Goal: Task Accomplishment & Management: Manage account settings

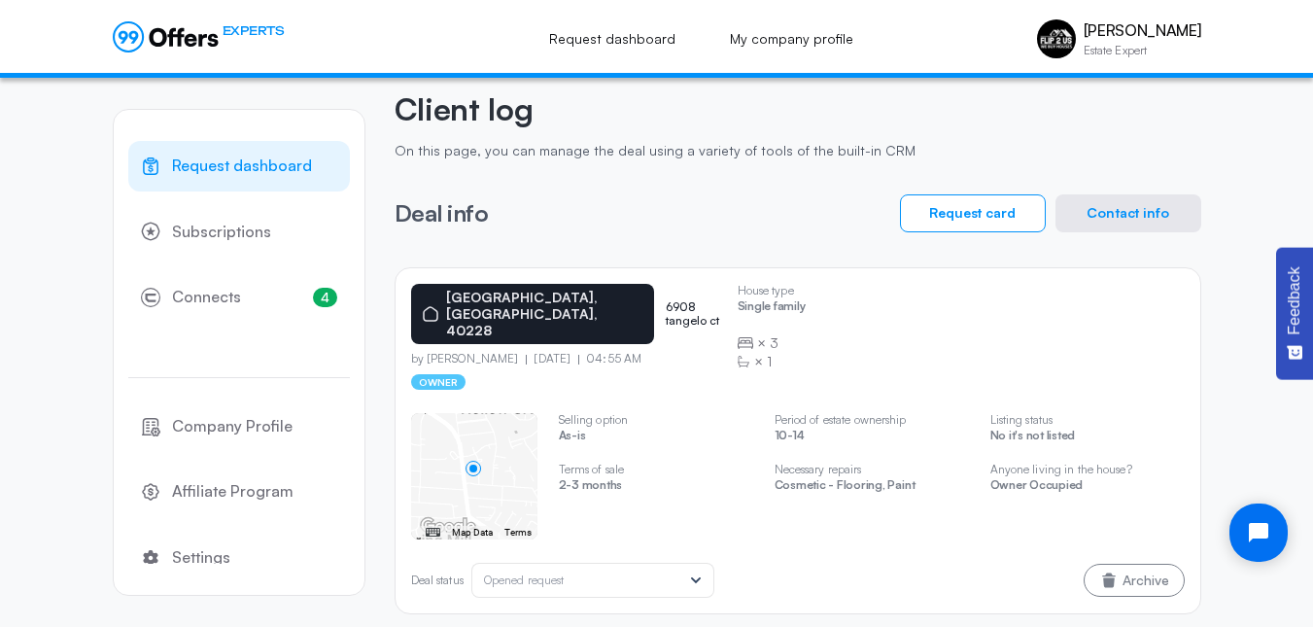
click at [137, 39] on icon at bounding box center [166, 36] width 106 height 31
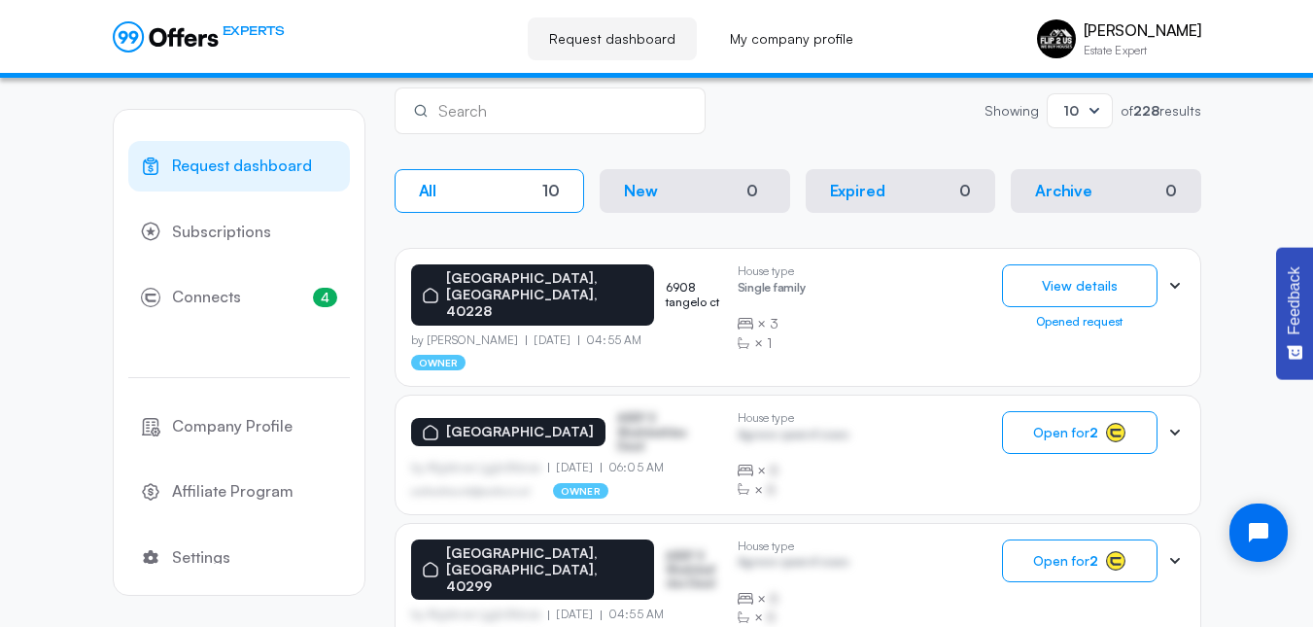
scroll to position [325, 0]
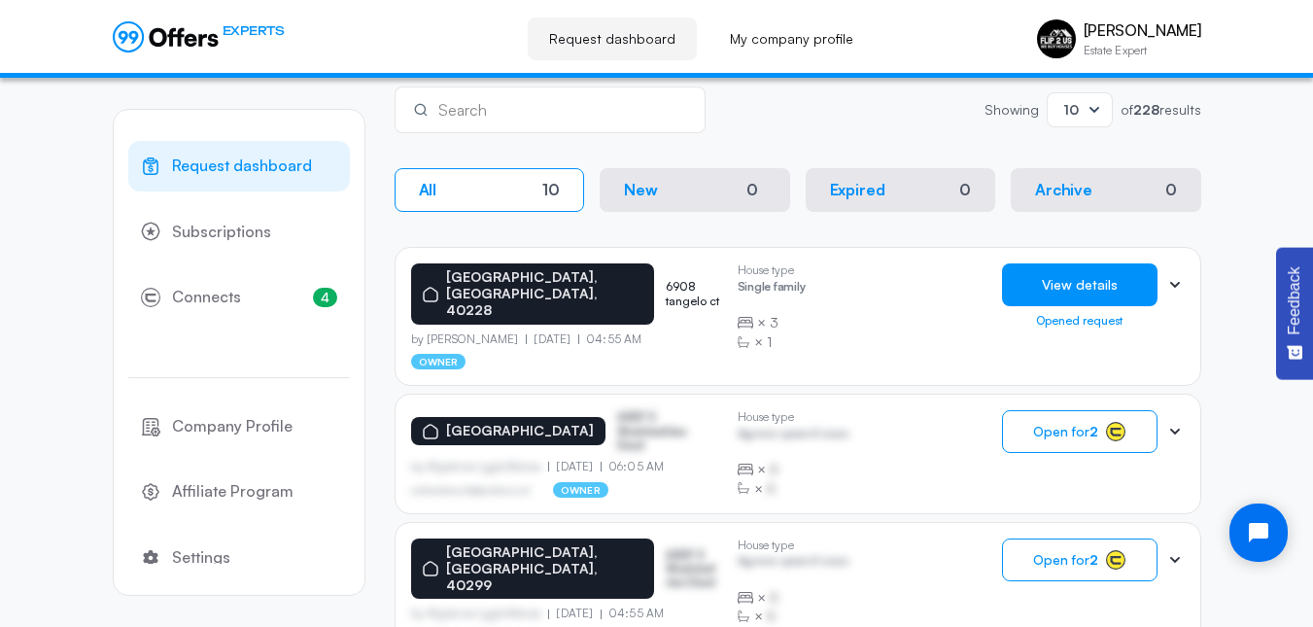
click at [1070, 290] on button "View details" at bounding box center [1079, 284] width 155 height 43
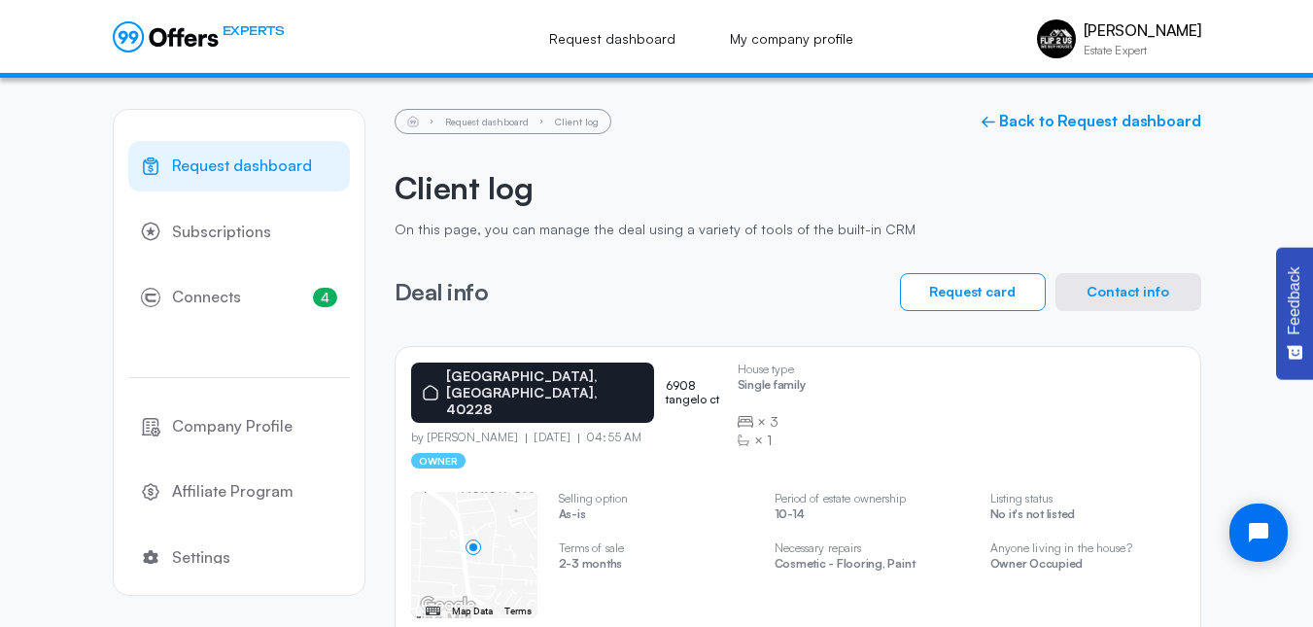
scroll to position [79, 0]
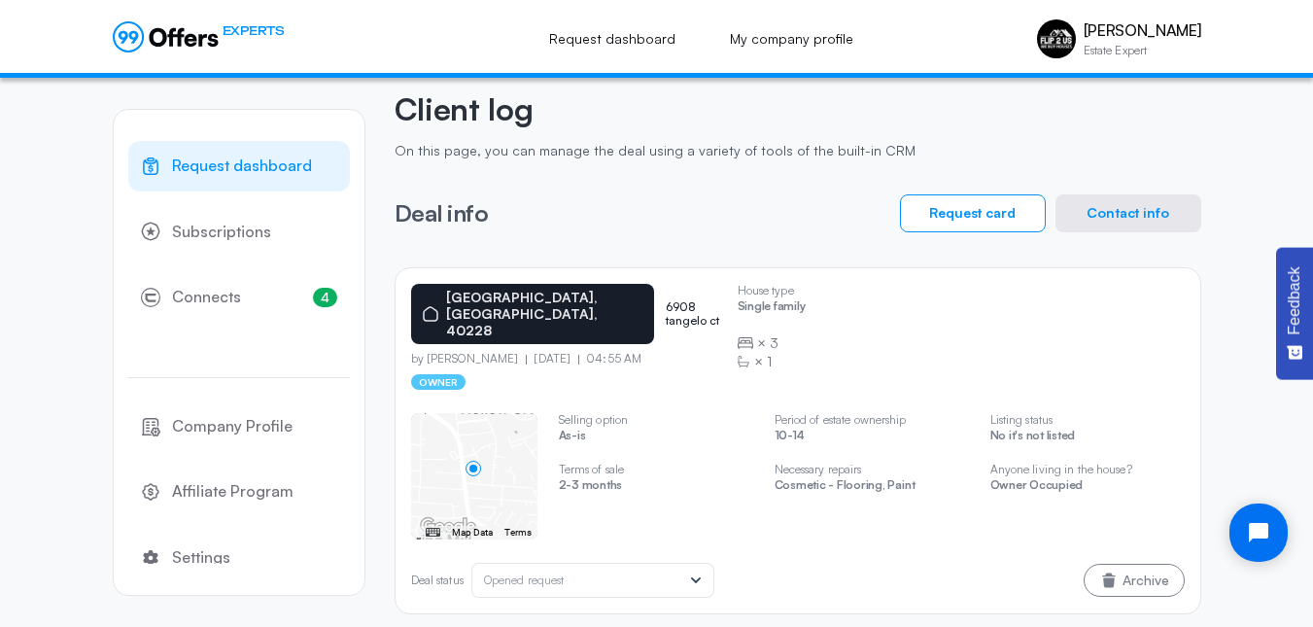
click at [673, 390] on div "House type Single family × 3 × 1 ← Move left → Move right ↑ Move up ↓ Move down…" at bounding box center [798, 494] width 774 height 208
click at [1154, 206] on button "Contact info" at bounding box center [1128, 213] width 146 height 38
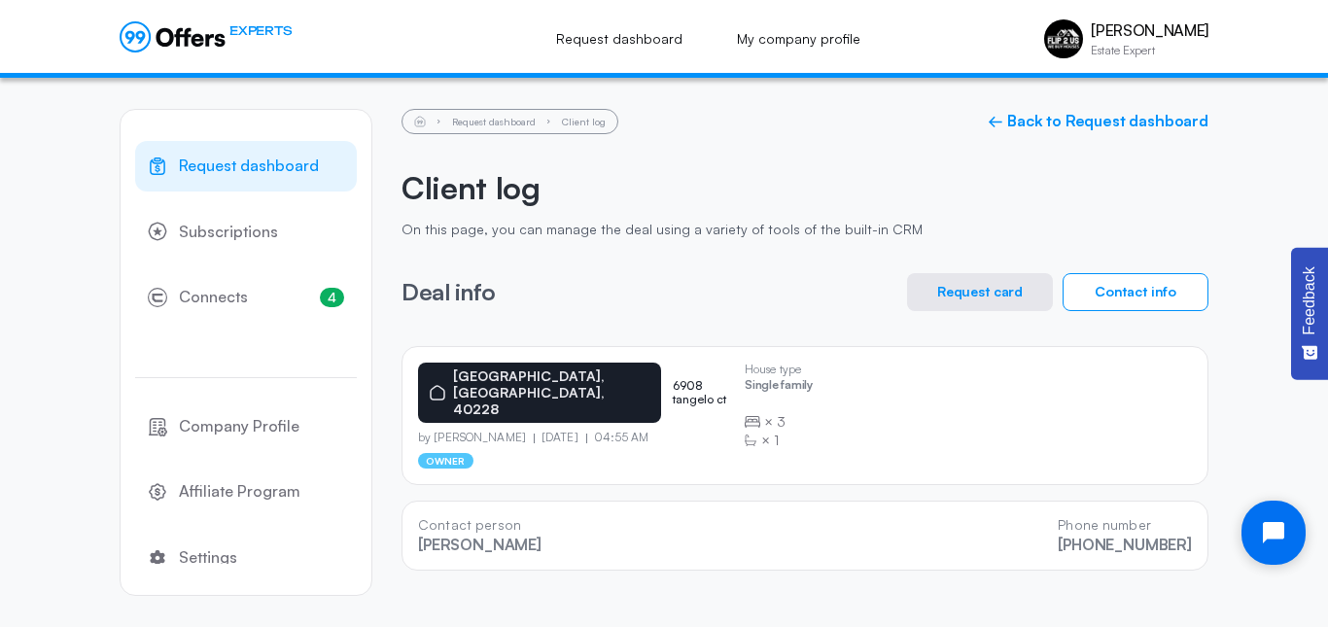
click at [1256, 544] on button "Open chat widget" at bounding box center [1273, 533] width 64 height 64
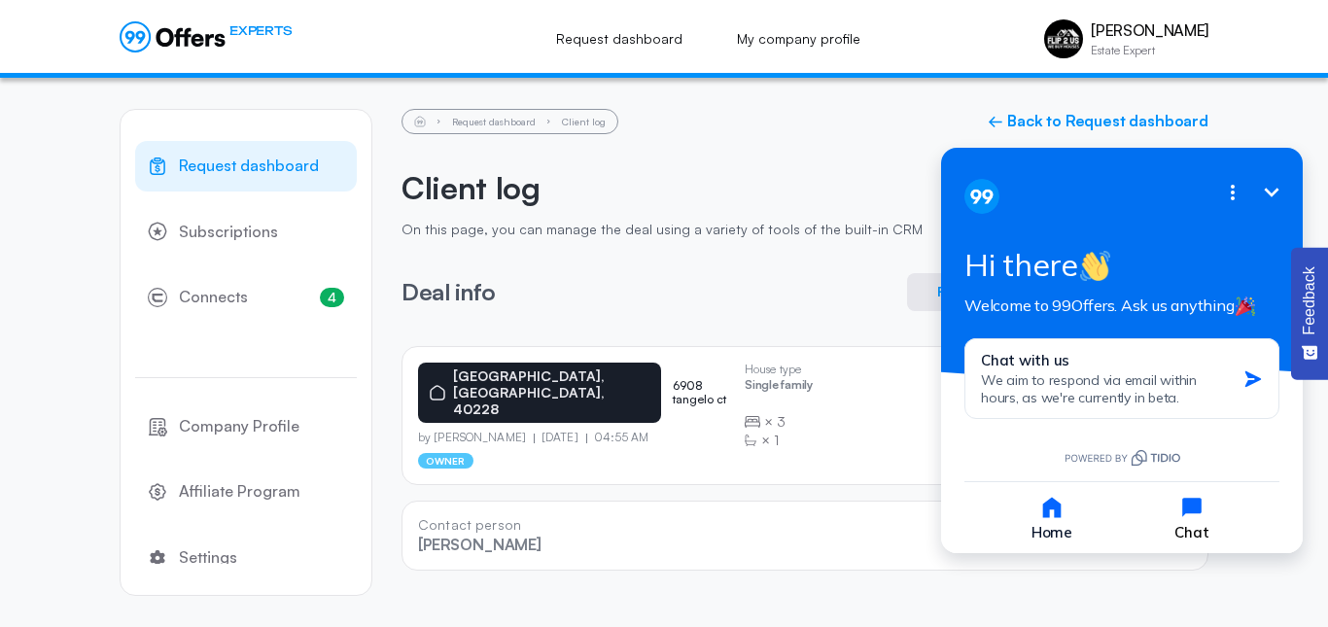
click at [1185, 519] on icon "button" at bounding box center [1191, 507] width 27 height 27
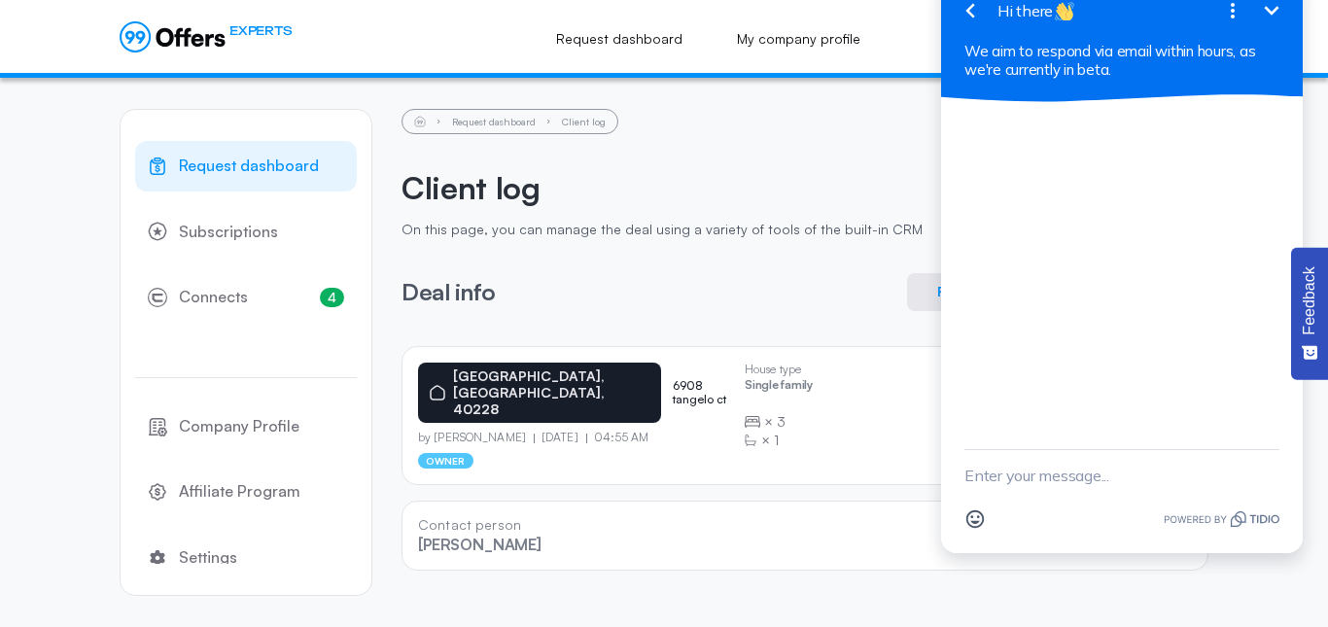
click at [1139, 482] on textarea "New message" at bounding box center [1121, 475] width 315 height 51
type textarea "How do I get a credit or refund for a lead that is not correct info?"
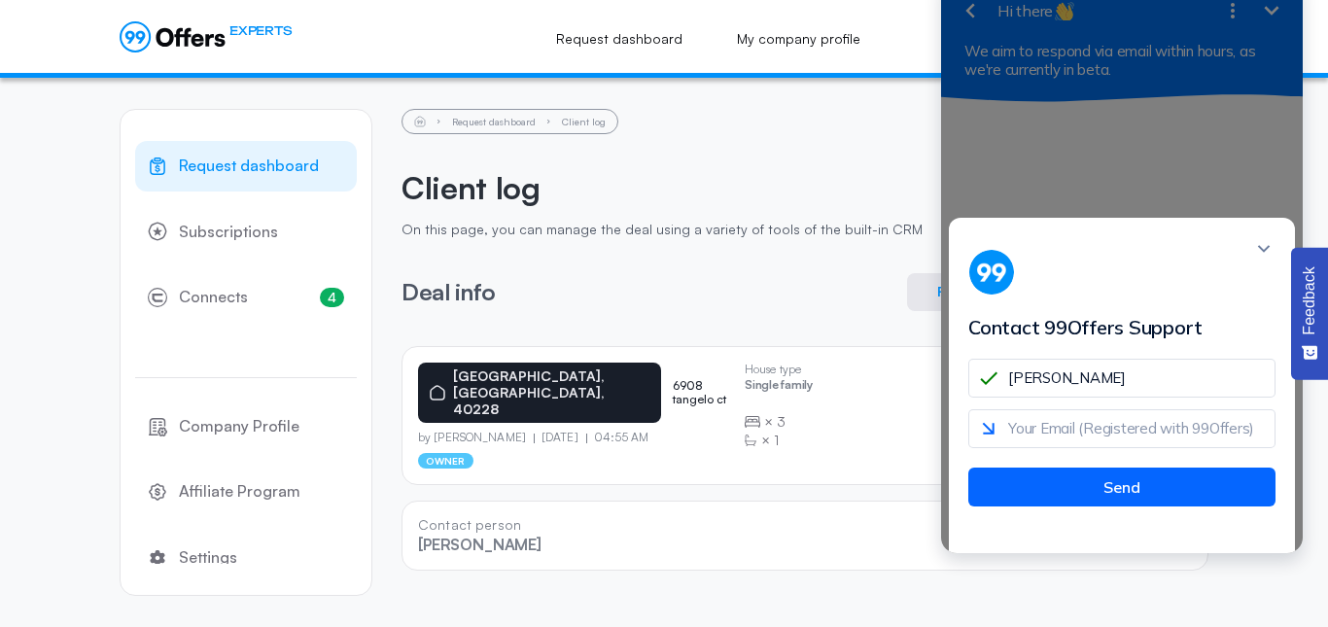
type input "[PERSON_NAME]"
click at [1143, 440] on input "email" at bounding box center [1121, 428] width 307 height 39
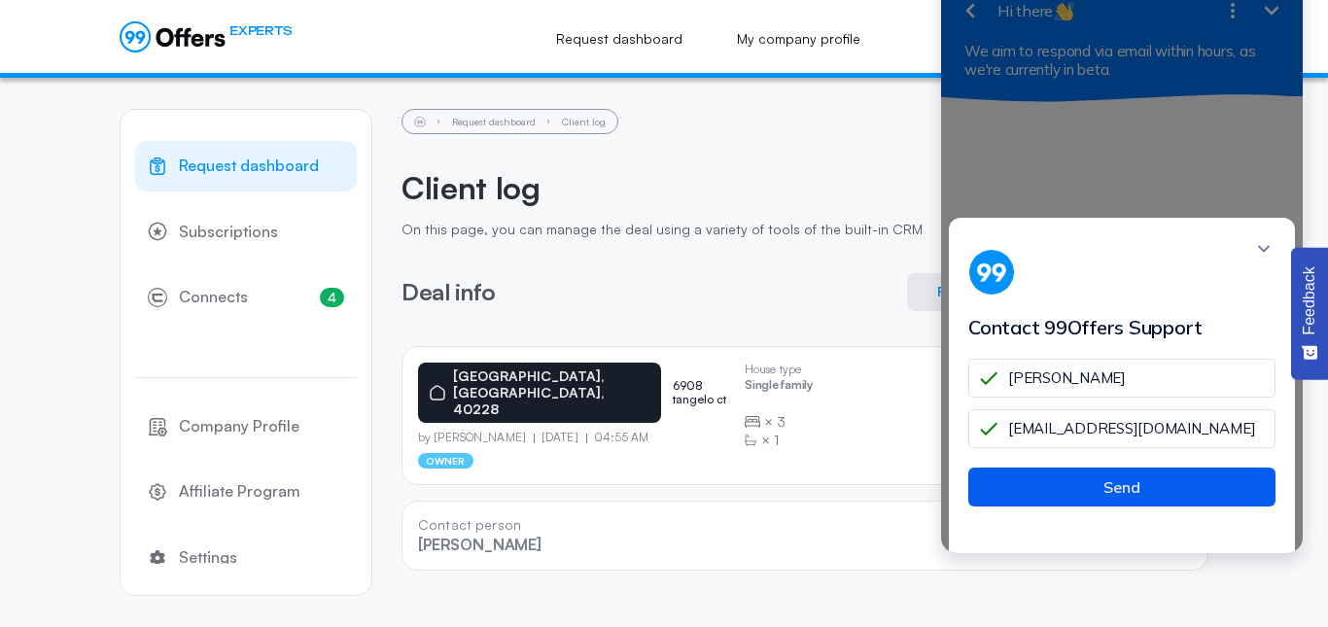
type input "[EMAIL_ADDRESS][DOMAIN_NAME]"
click at [1121, 504] on button "Send" at bounding box center [1121, 486] width 307 height 39
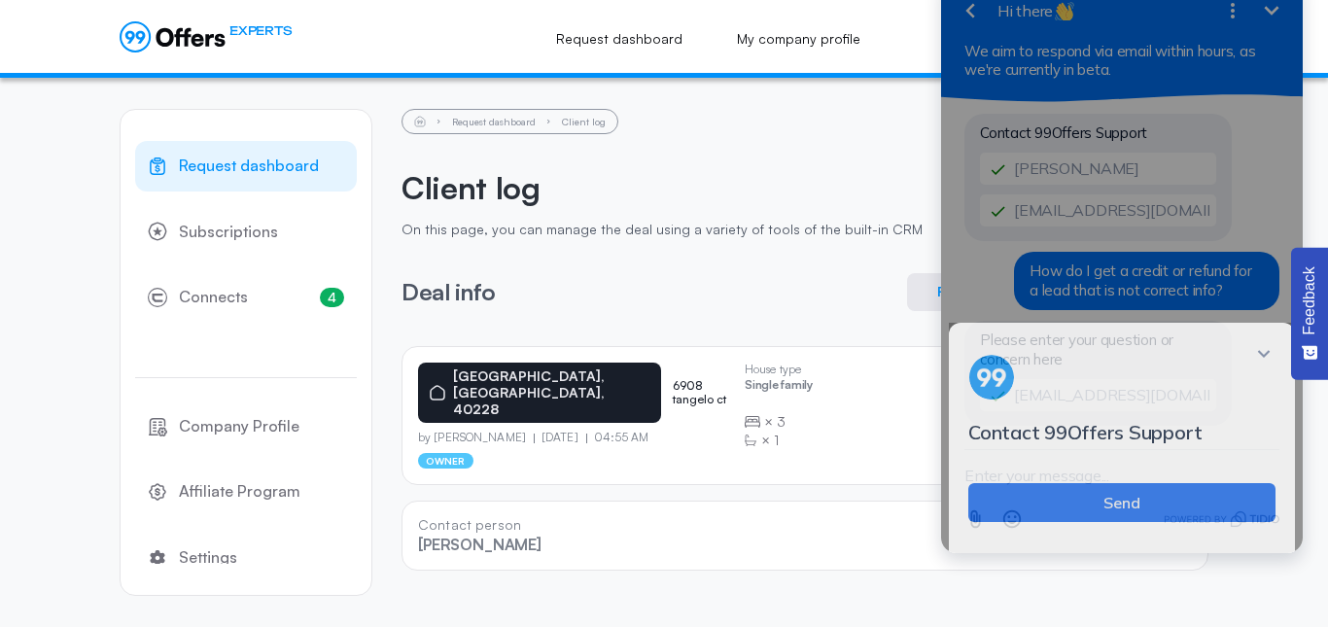
scroll to position [2, 0]
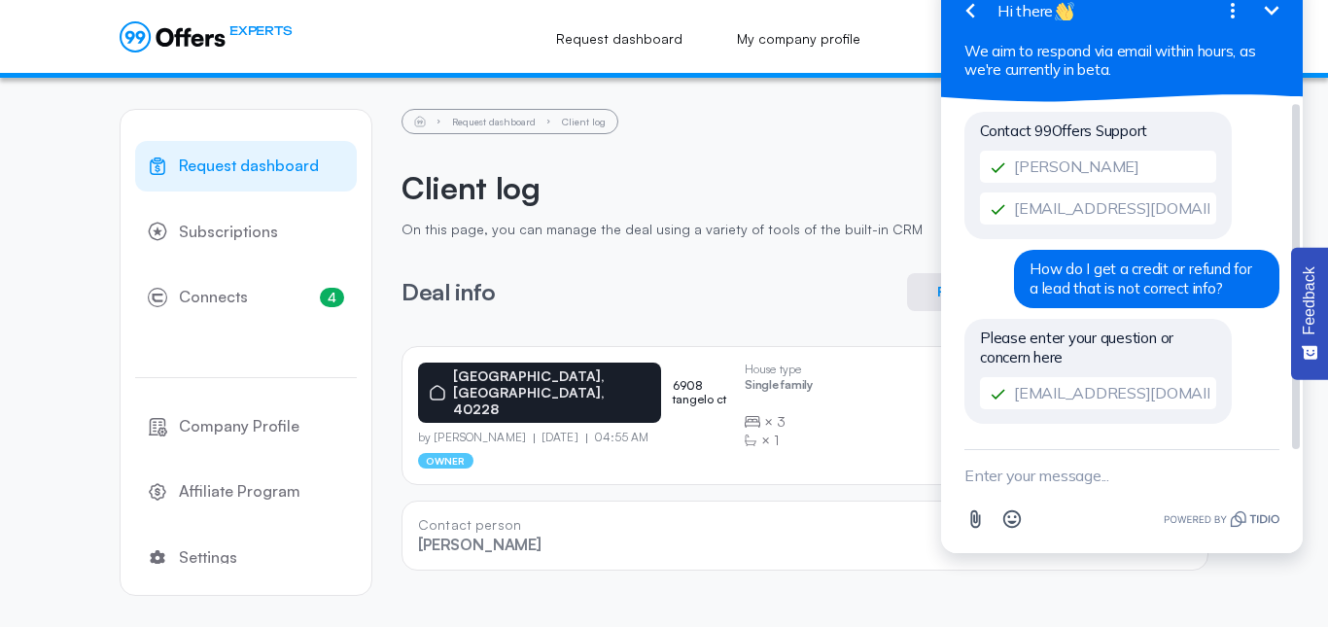
click at [1109, 397] on input "[EMAIL_ADDRESS][DOMAIN_NAME]" at bounding box center [1098, 393] width 236 height 32
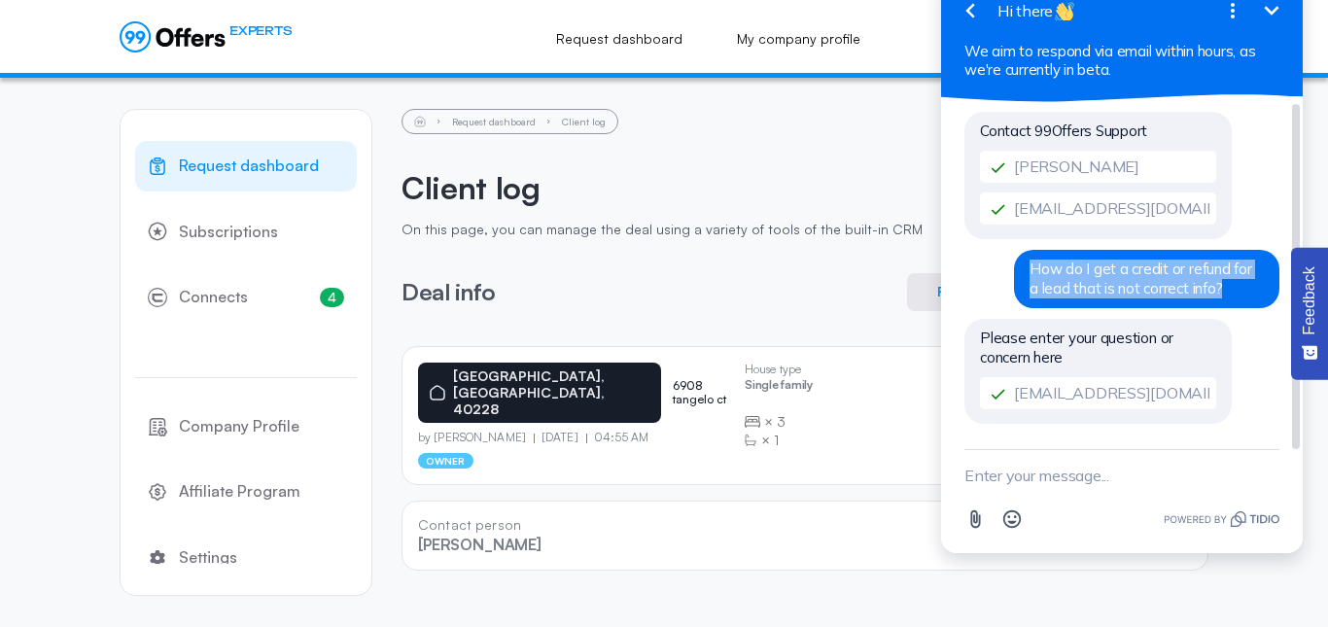
drag, startPoint x: 1028, startPoint y: 277, endPoint x: 1207, endPoint y: 290, distance: 179.3
click at [1207, 290] on div "How do I get a credit or refund for a lead that is not correct info?" at bounding box center [1146, 279] width 265 height 58
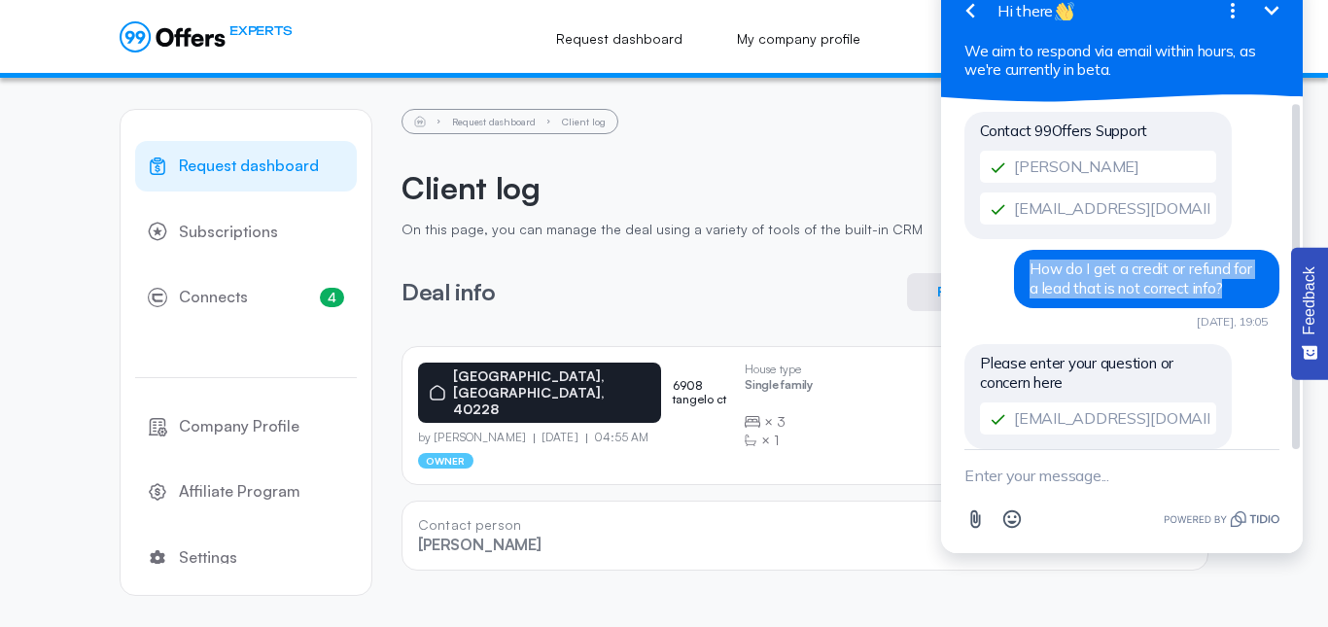
copy span "How do I get a credit or refund for a lead that is not correct info?"
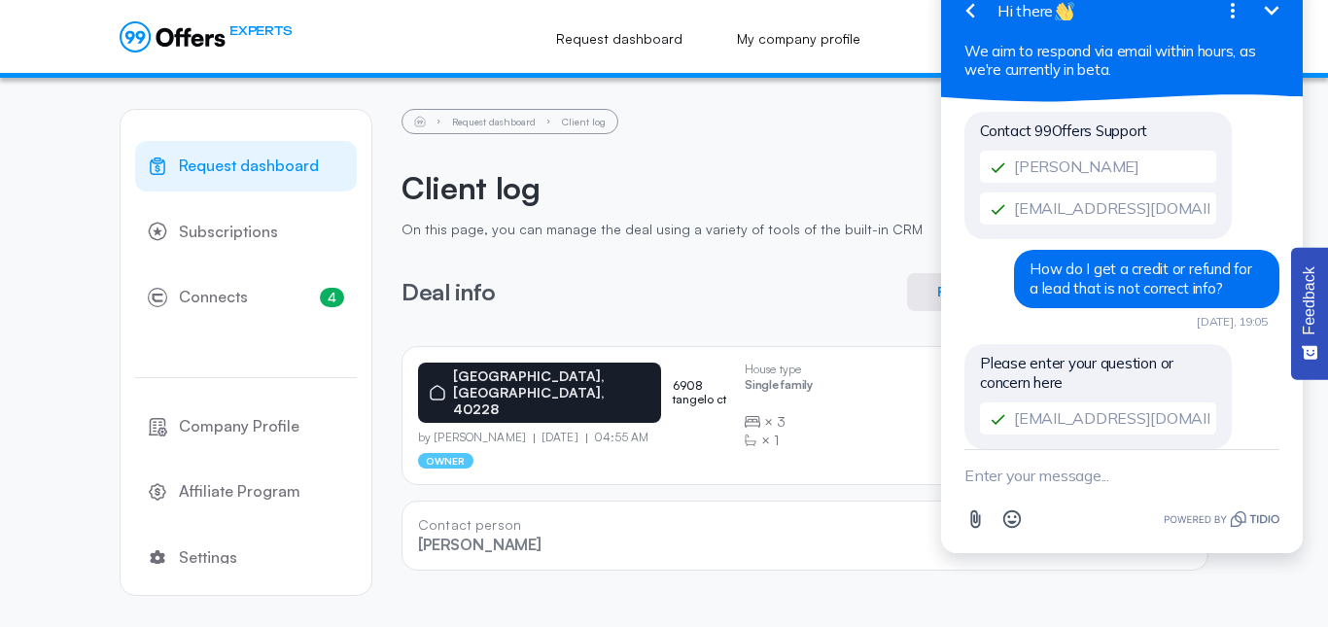
click at [1031, 488] on textarea "New message" at bounding box center [1121, 475] width 315 height 51
paste textarea "How do I get a credit or refund for a lead that is not correct info?"
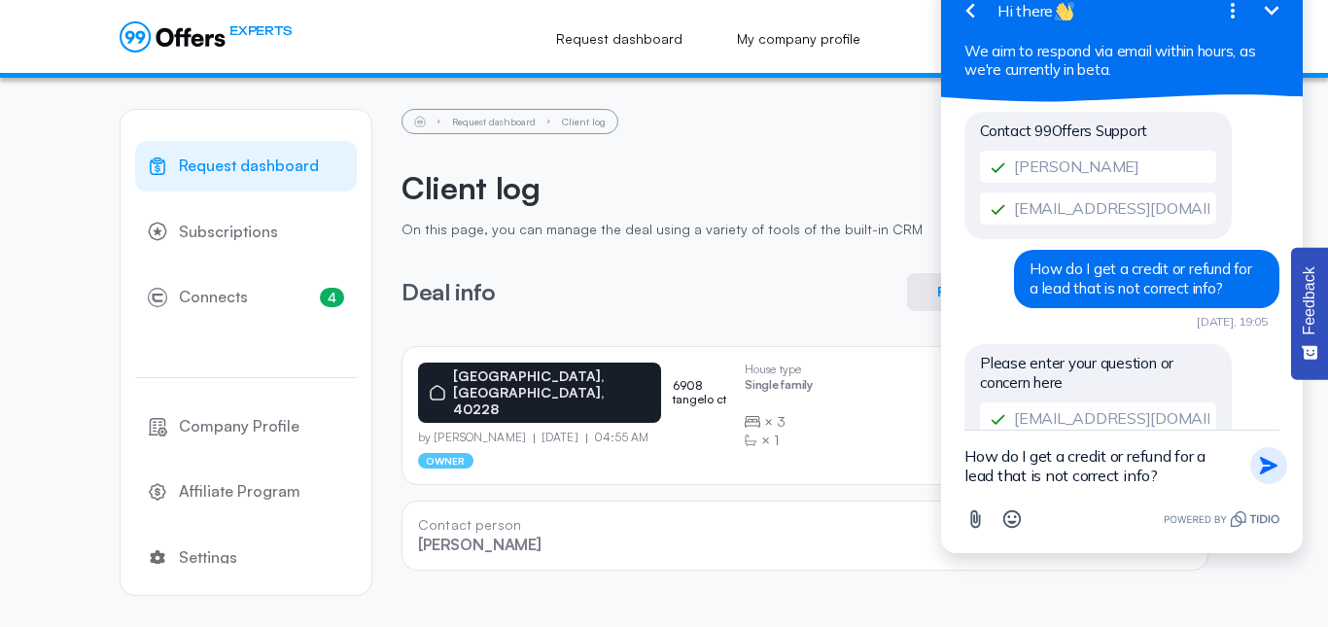
type textarea "How do I get a credit or refund for a lead that is not correct info?"
click at [1260, 463] on icon "button" at bounding box center [1268, 465] width 21 height 21
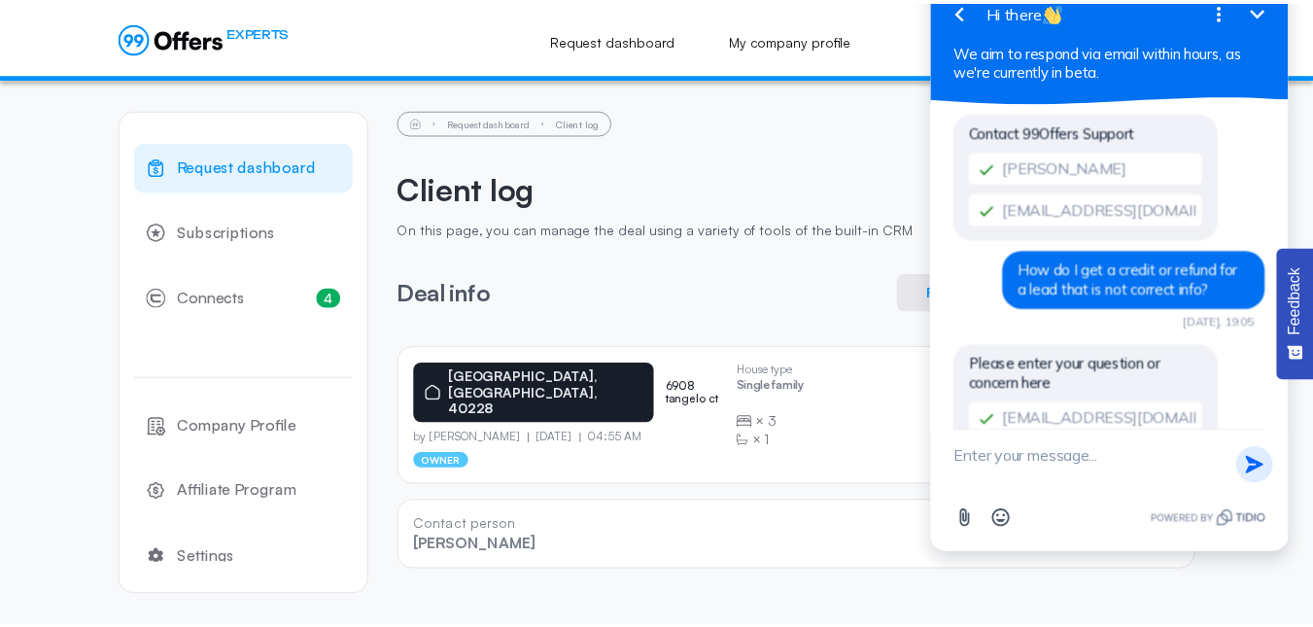
scroll to position [96, 0]
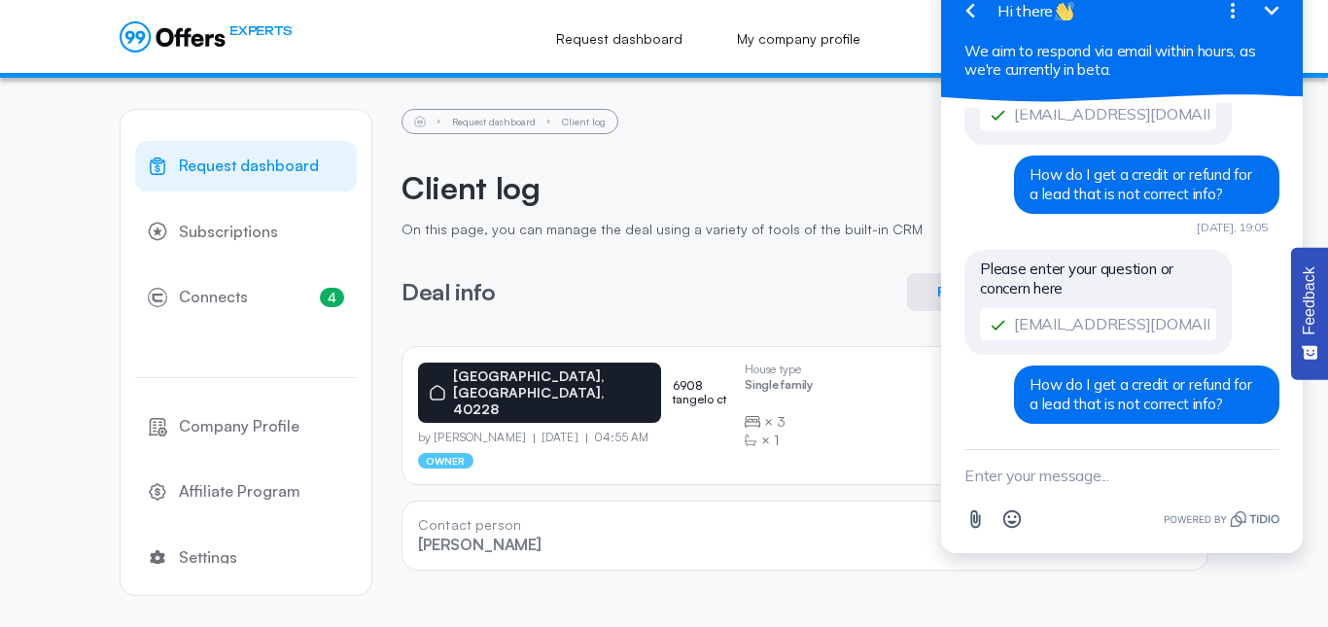
click at [1270, 3] on icon "Minimize" at bounding box center [1271, 10] width 23 height 23
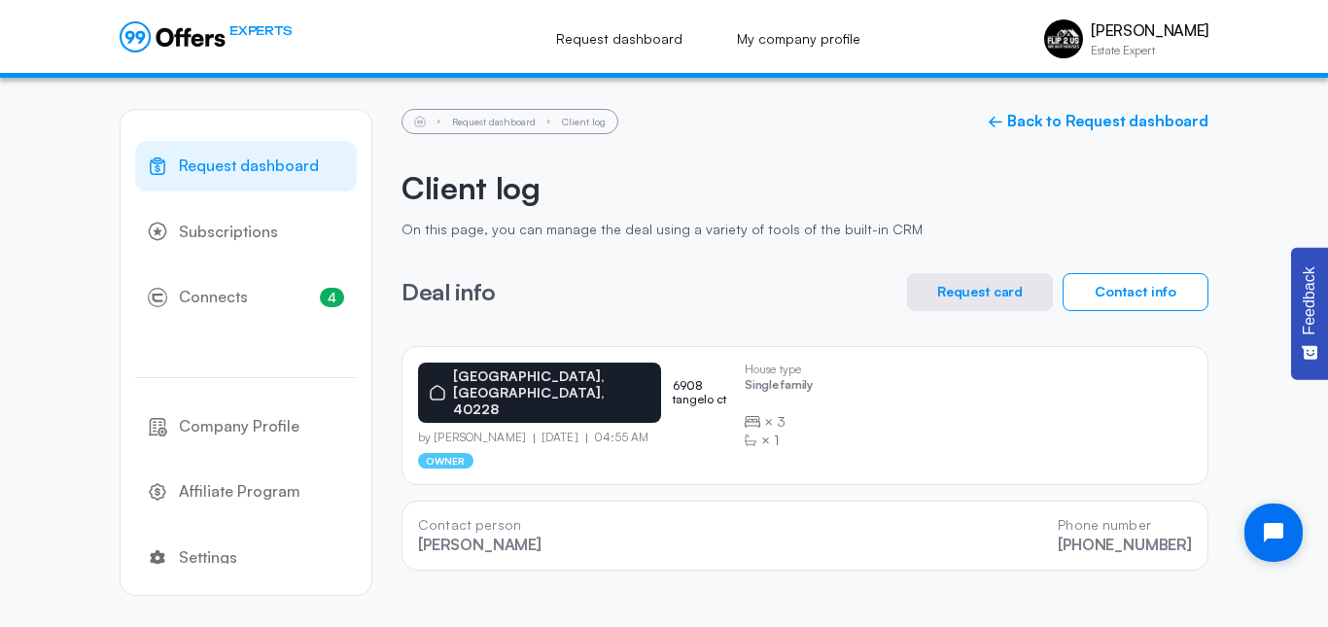
click at [664, 501] on div "Contact person [PERSON_NAME] Phone number [PHONE_NUMBER]" at bounding box center [804, 536] width 807 height 70
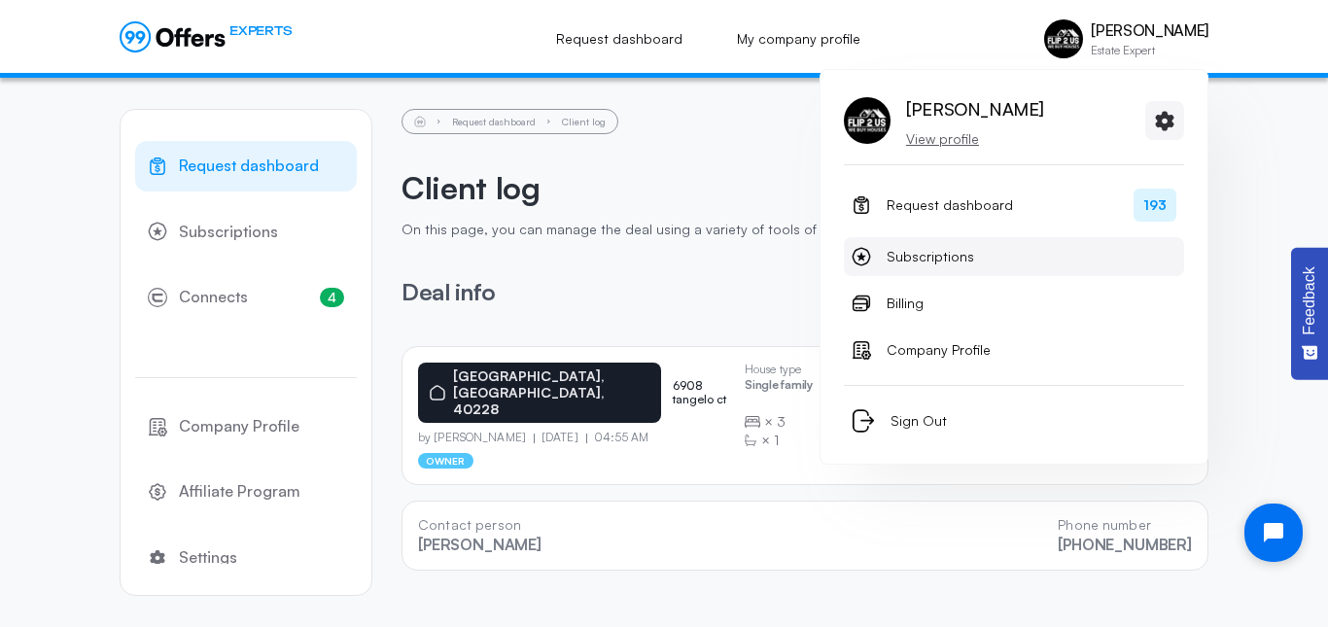
click at [977, 256] on link "Subscriptions" at bounding box center [1014, 256] width 340 height 39
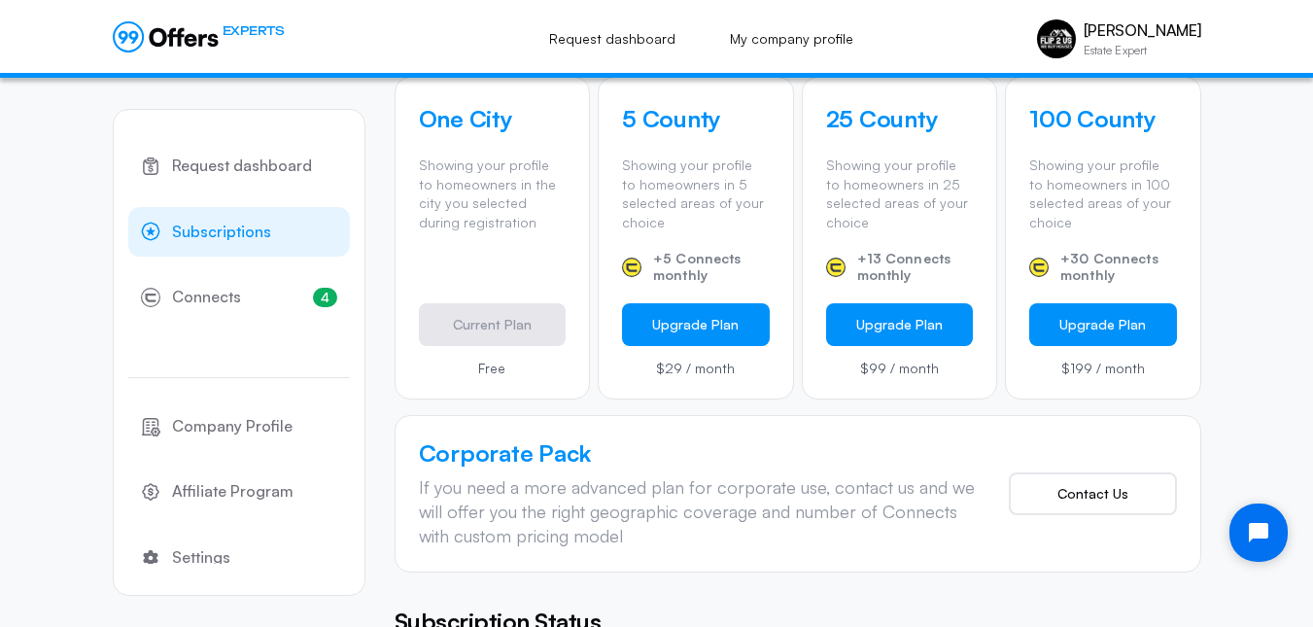
scroll to position [851, 0]
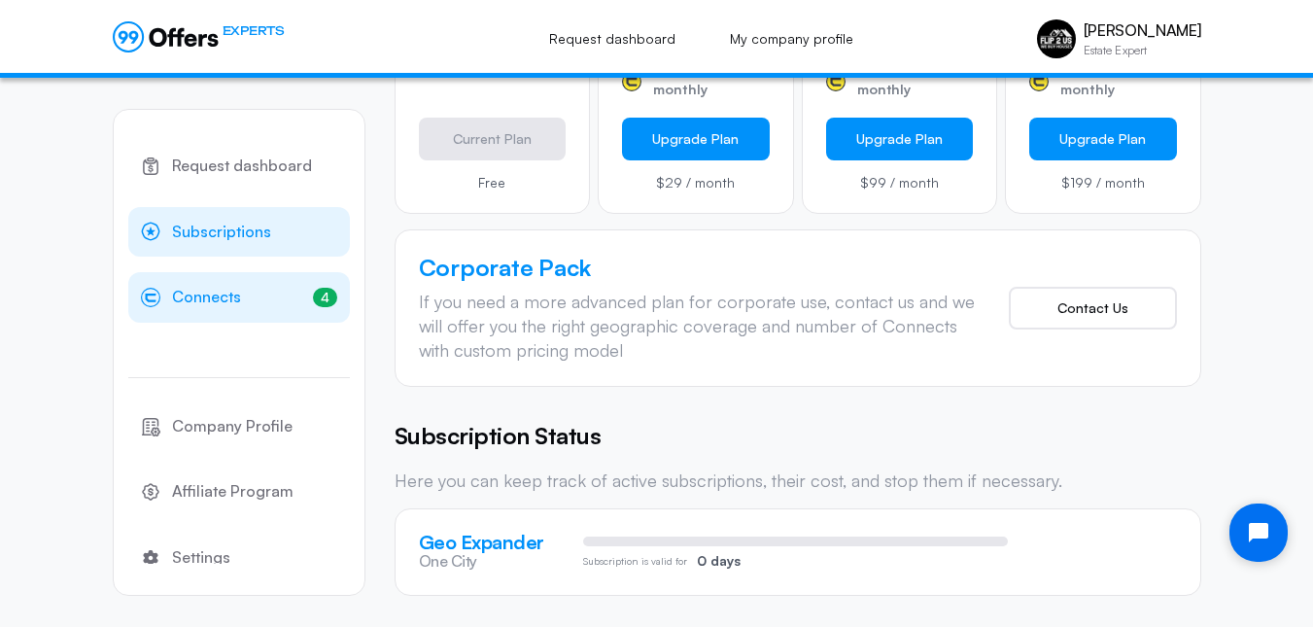
click at [252, 295] on link "4 Connects 4" at bounding box center [239, 297] width 222 height 51
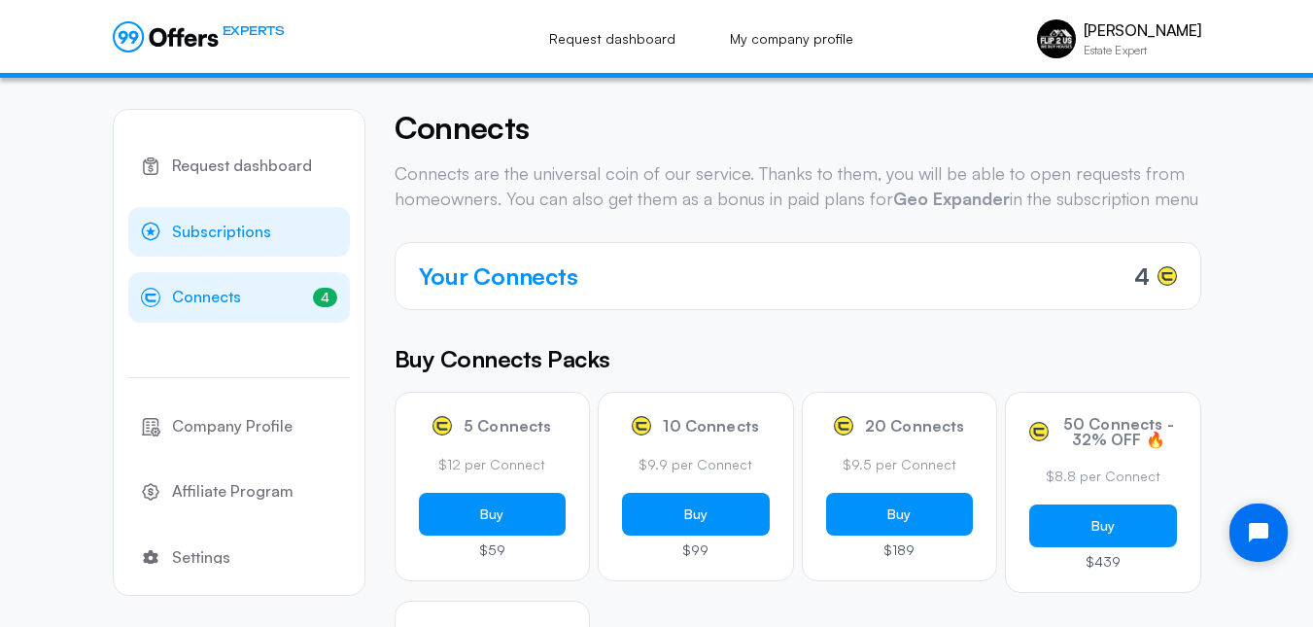
click at [180, 229] on span "Subscriptions" at bounding box center [221, 232] width 99 height 25
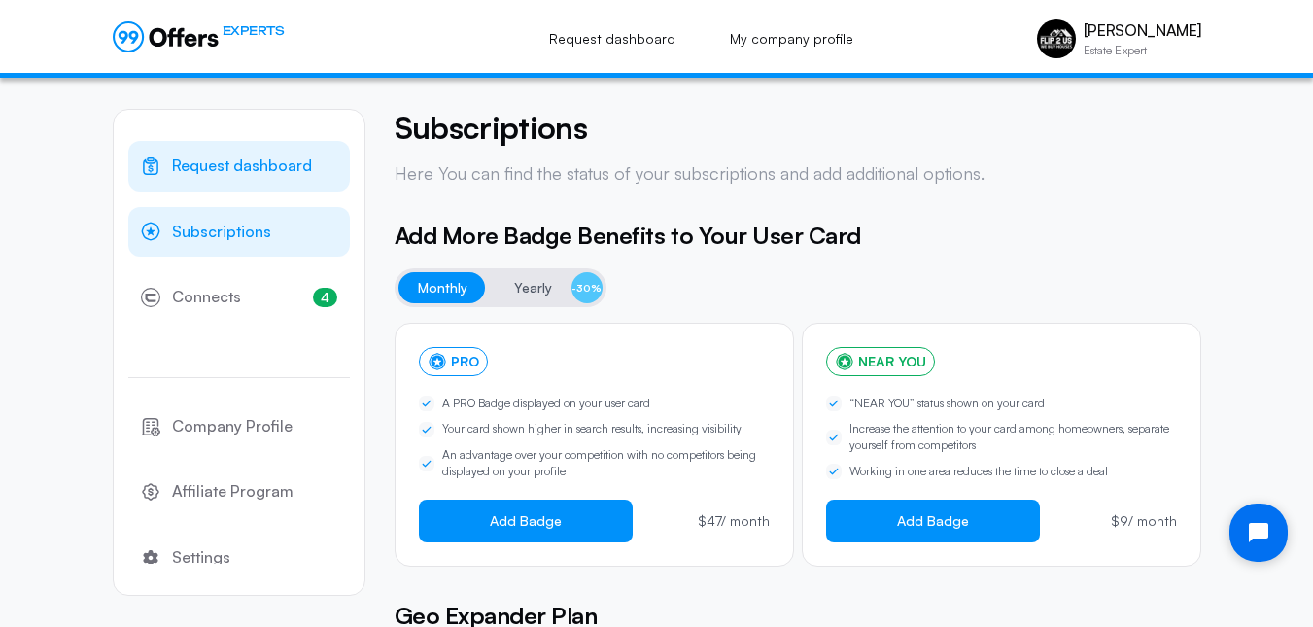
click at [262, 161] on span "Request dashboard" at bounding box center [242, 166] width 140 height 25
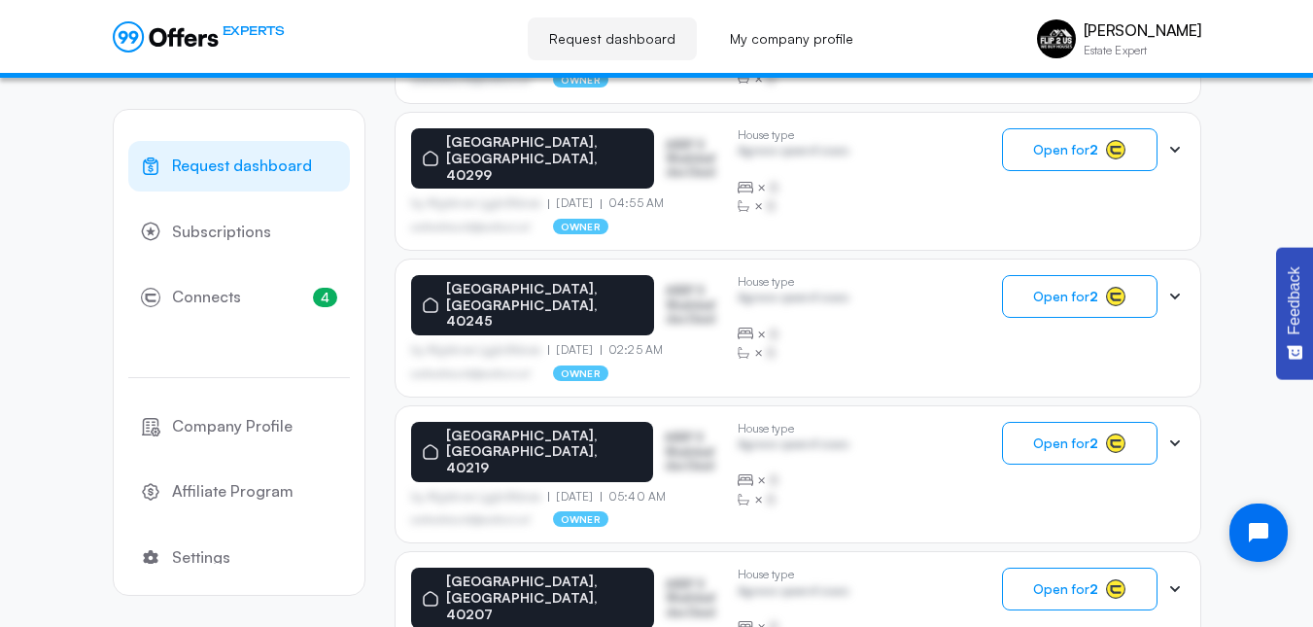
scroll to position [742, 0]
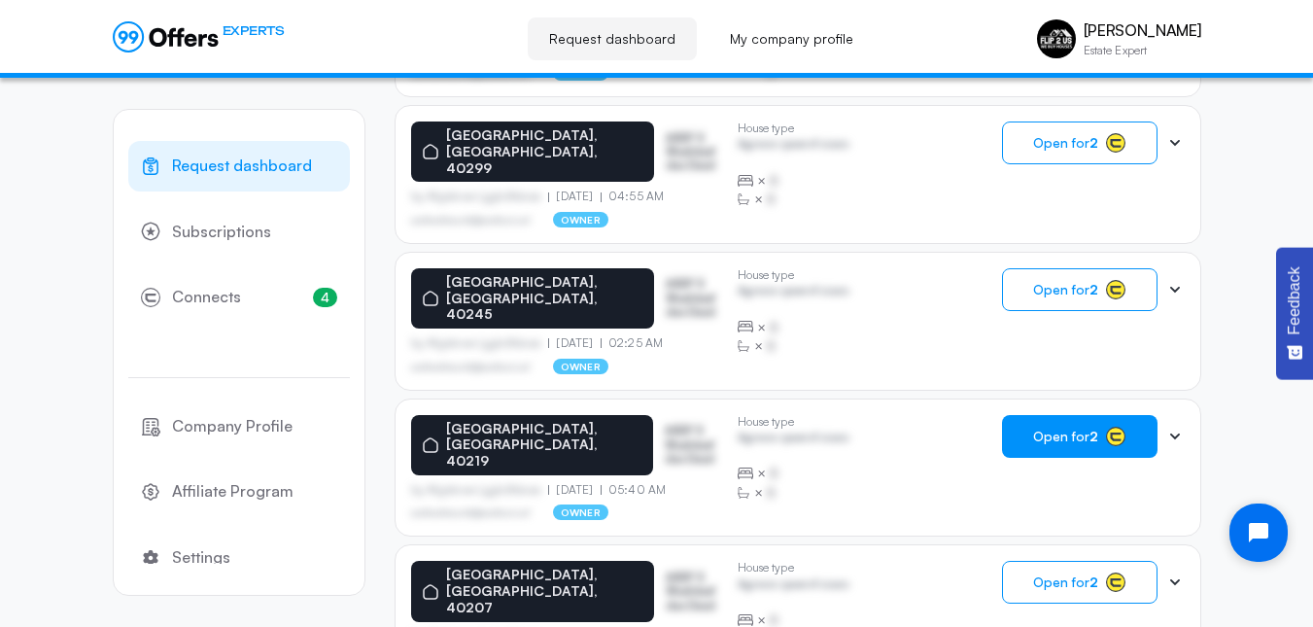
click at [1059, 415] on button "Open for 2" at bounding box center [1079, 436] width 155 height 43
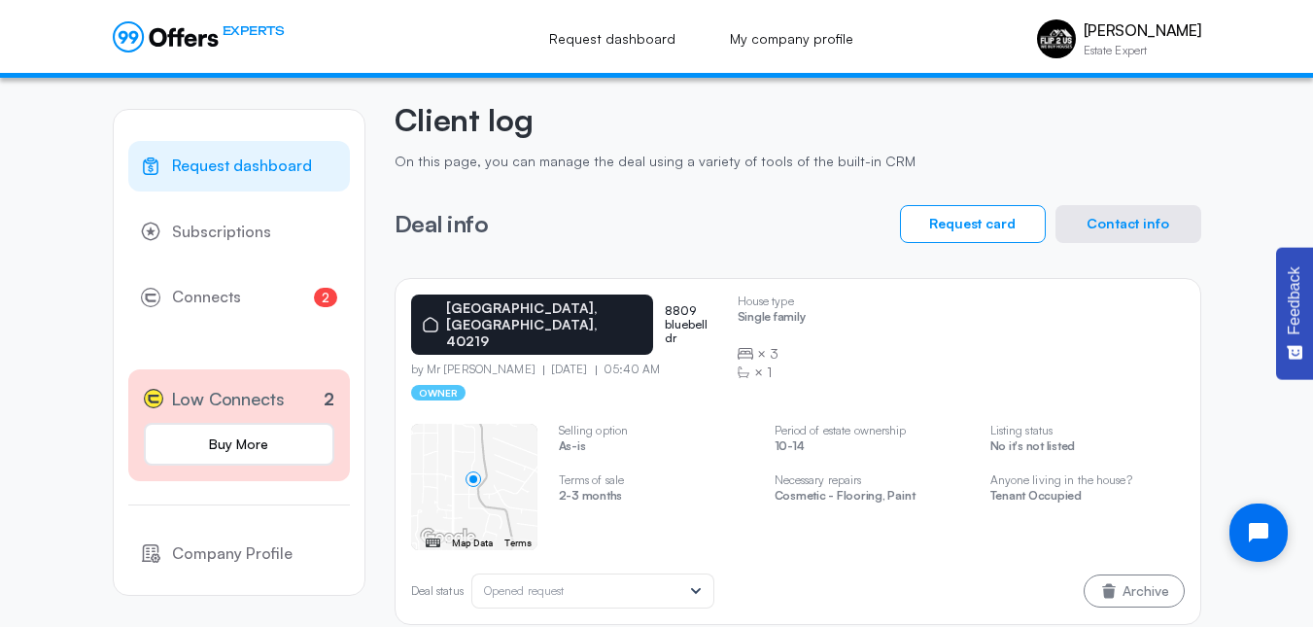
scroll to position [79, 0]
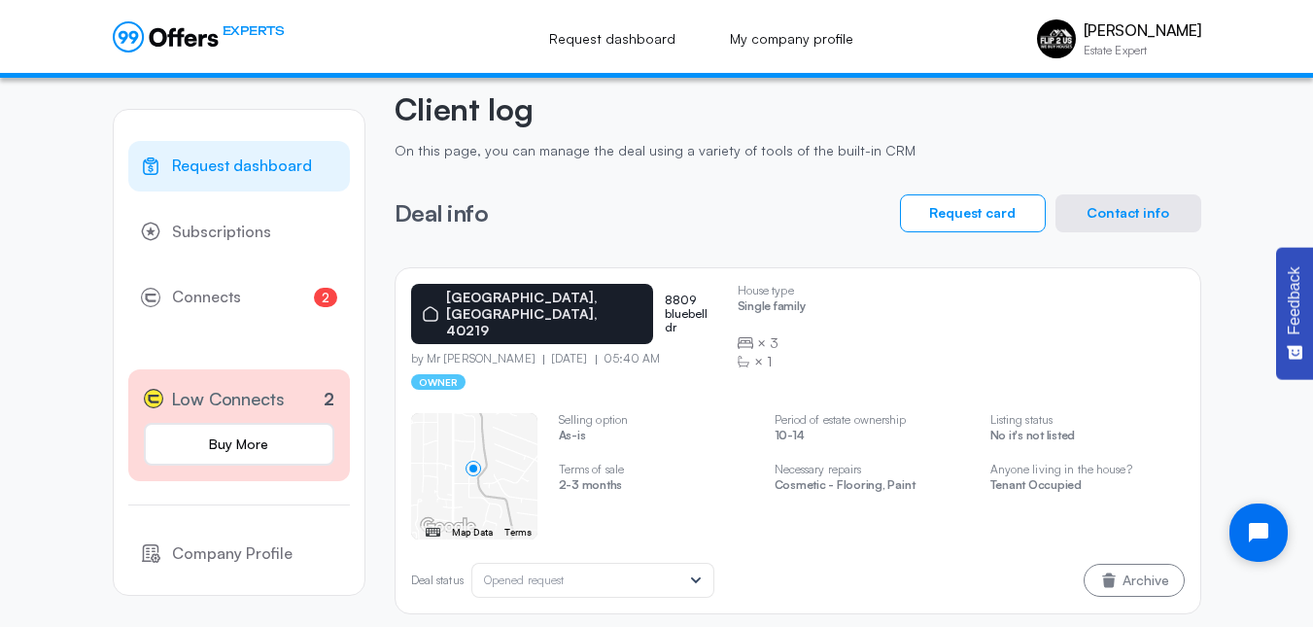
click at [1131, 211] on button "Contact info" at bounding box center [1128, 213] width 146 height 38
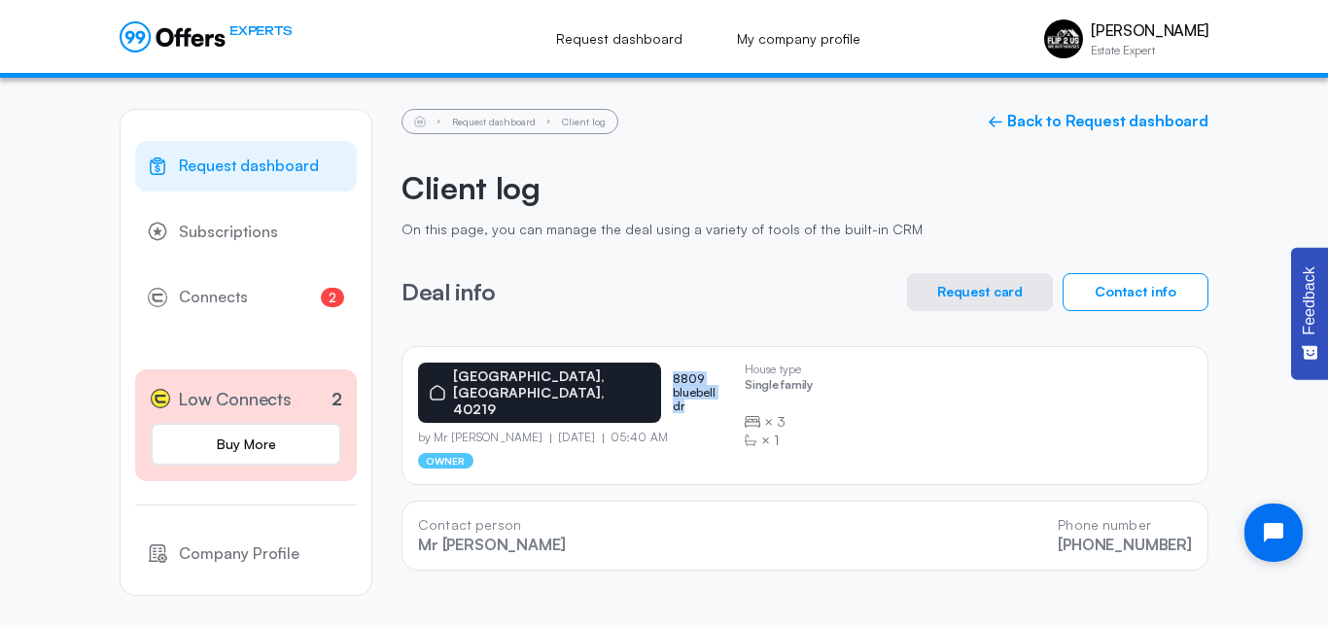
drag, startPoint x: 601, startPoint y: 369, endPoint x: 692, endPoint y: 386, distance: 92.8
click at [692, 386] on div "[GEOGRAPHIC_DATA], [GEOGRAPHIC_DATA], 40219 8809 bluebell dr" at bounding box center [573, 393] width 311 height 60
copy p "8809 bluebell dr"
click at [875, 390] on div "[GEOGRAPHIC_DATA] 8809 bluebell dr by Mr [PERSON_NAME] [DATE] 05:40 AM owner Ho…" at bounding box center [805, 416] width 774 height 106
click at [915, 286] on button "Request card" at bounding box center [980, 292] width 146 height 38
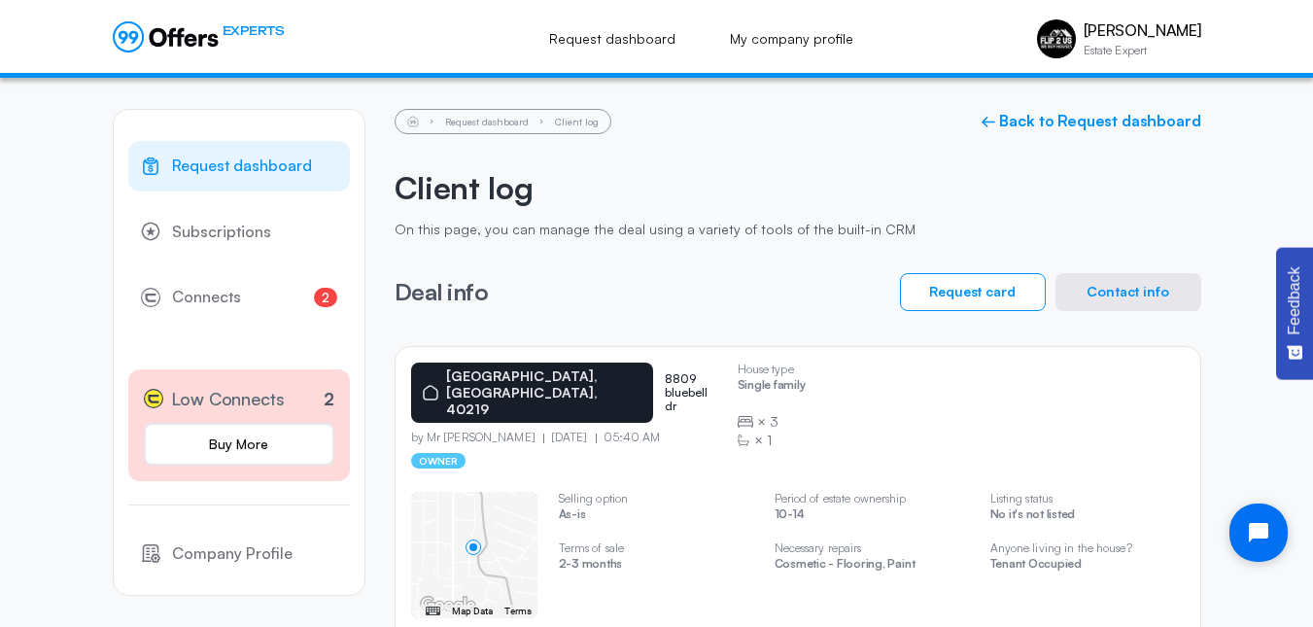
scroll to position [79, 0]
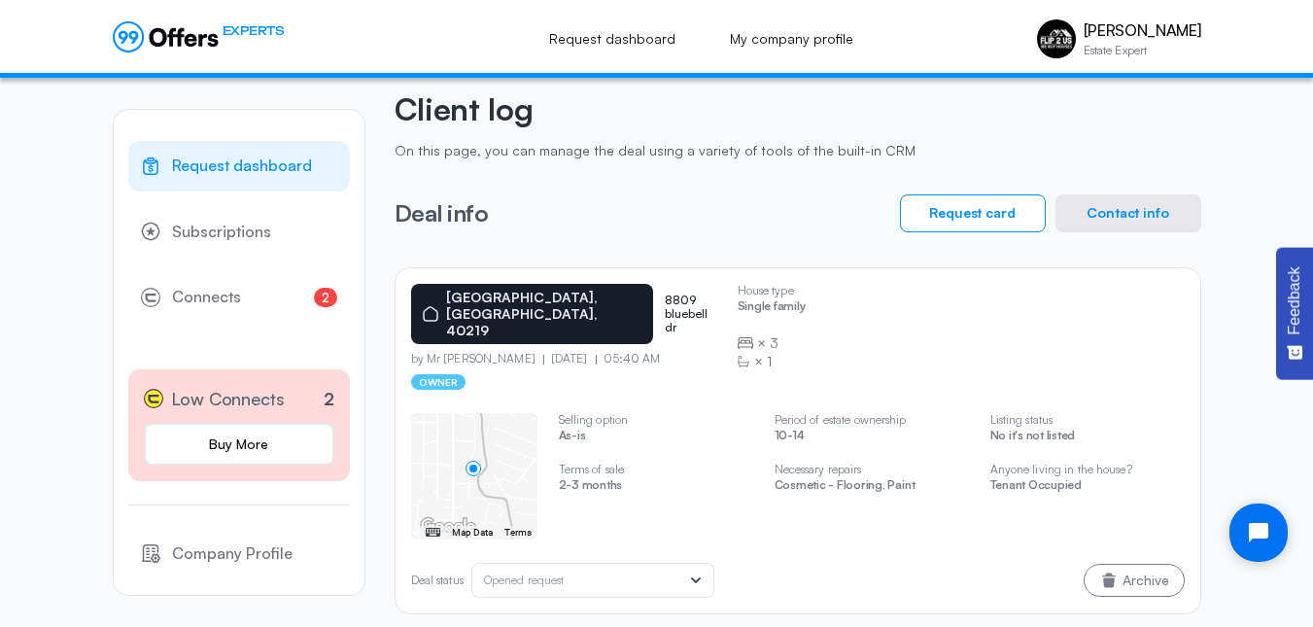
click at [473, 452] on div "← Move left → Move right ↑ Move up ↓ Move down + Zoom in - Zoom out Home Jump l…" at bounding box center [474, 476] width 126 height 126
click at [699, 577] on icon at bounding box center [696, 580] width 10 height 6
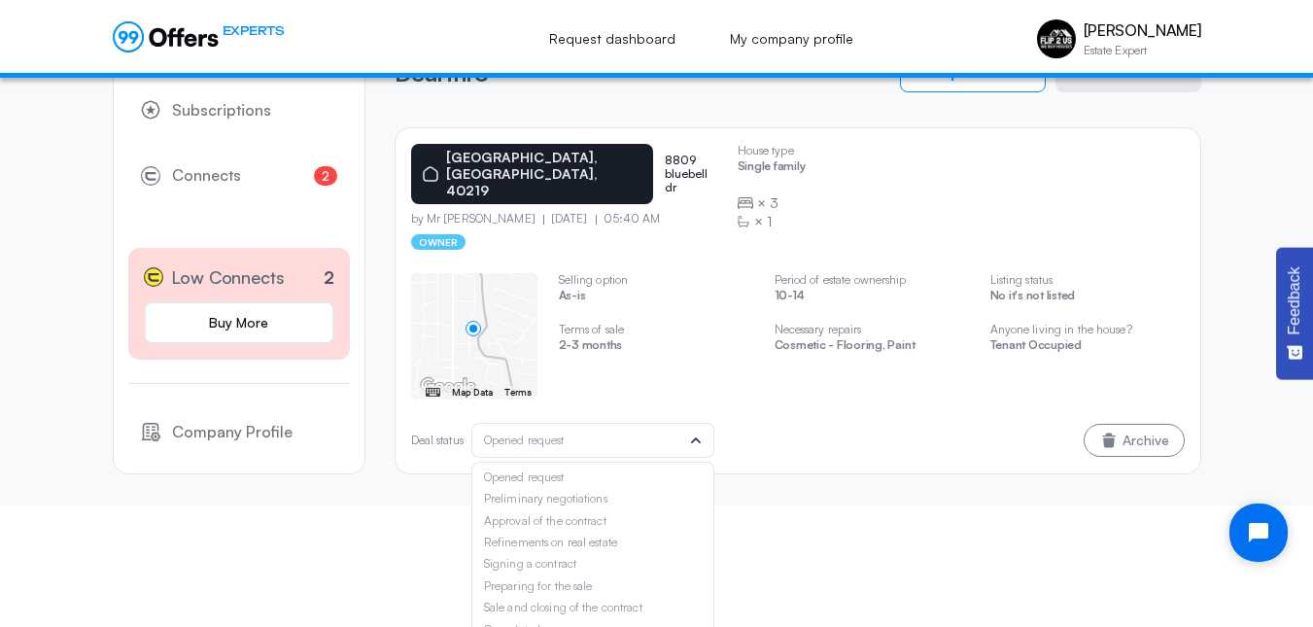
click at [665, 470] on div "Opened request" at bounding box center [593, 477] width 218 height 14
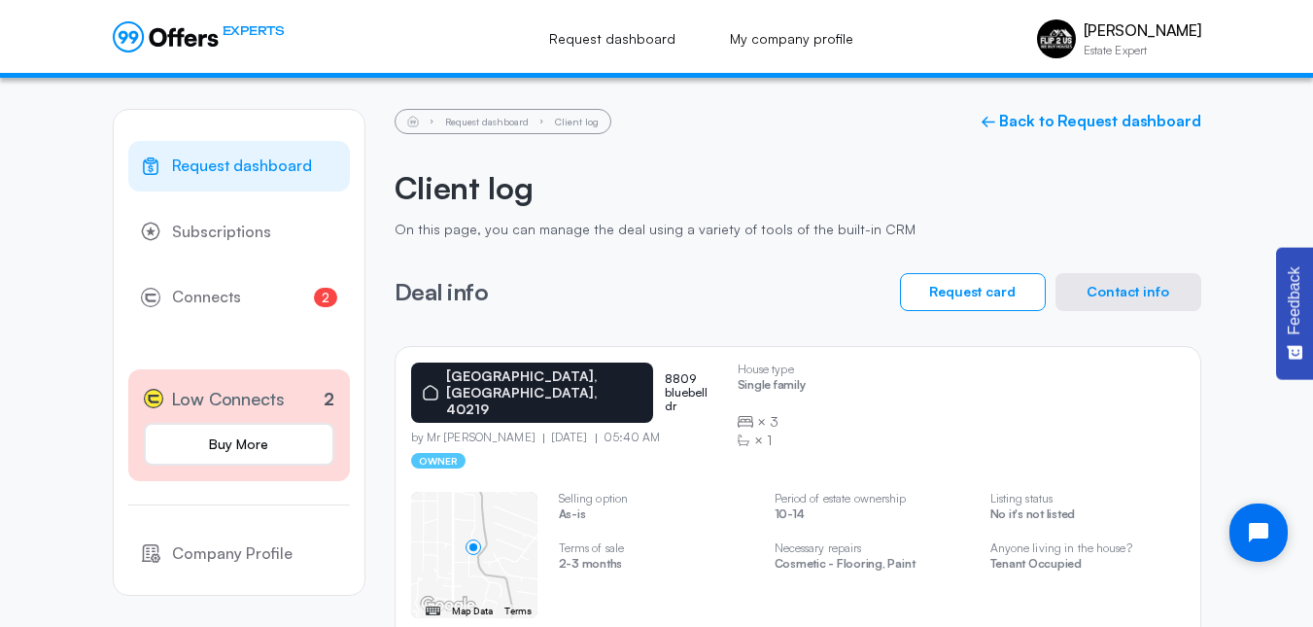
click at [255, 165] on span "Request dashboard" at bounding box center [242, 166] width 140 height 25
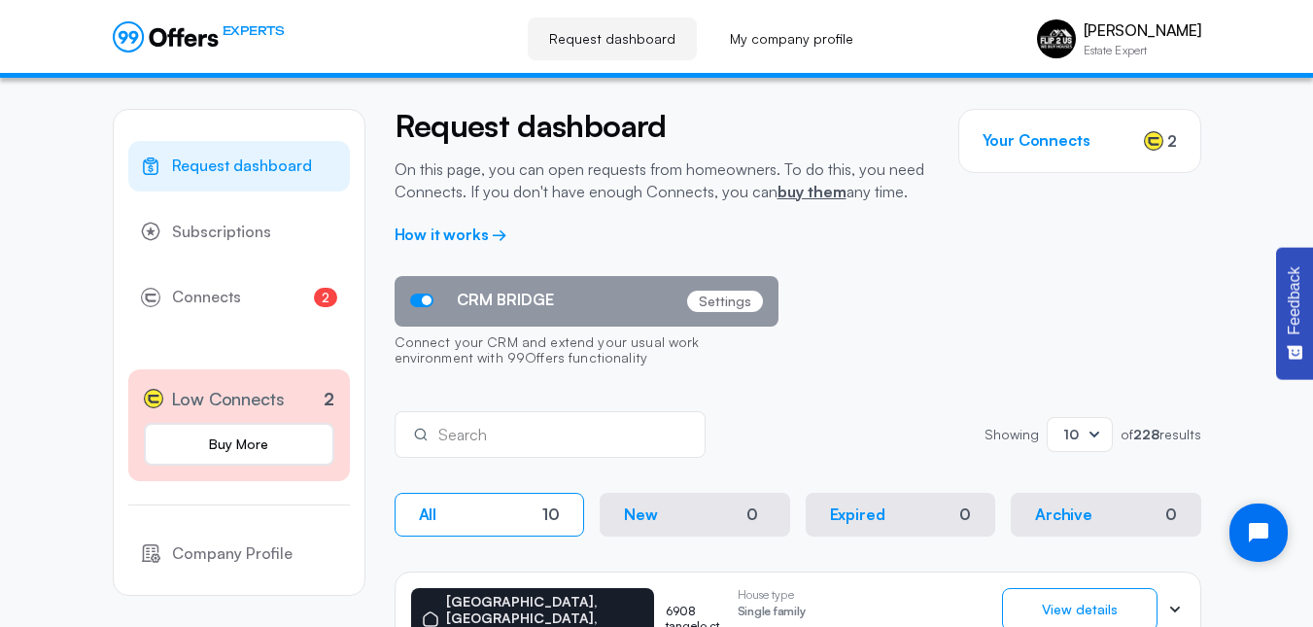
click at [730, 300] on p "Settings" at bounding box center [725, 301] width 76 height 21
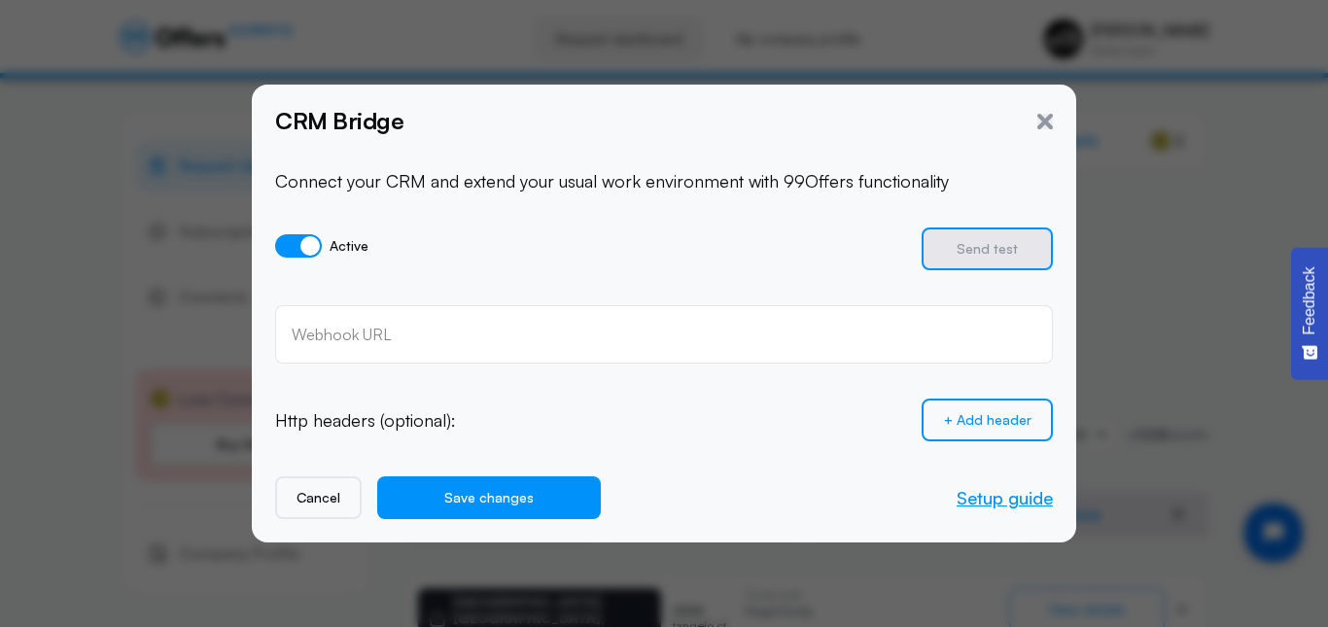
click at [993, 491] on link "Setup guide" at bounding box center [1004, 497] width 96 height 21
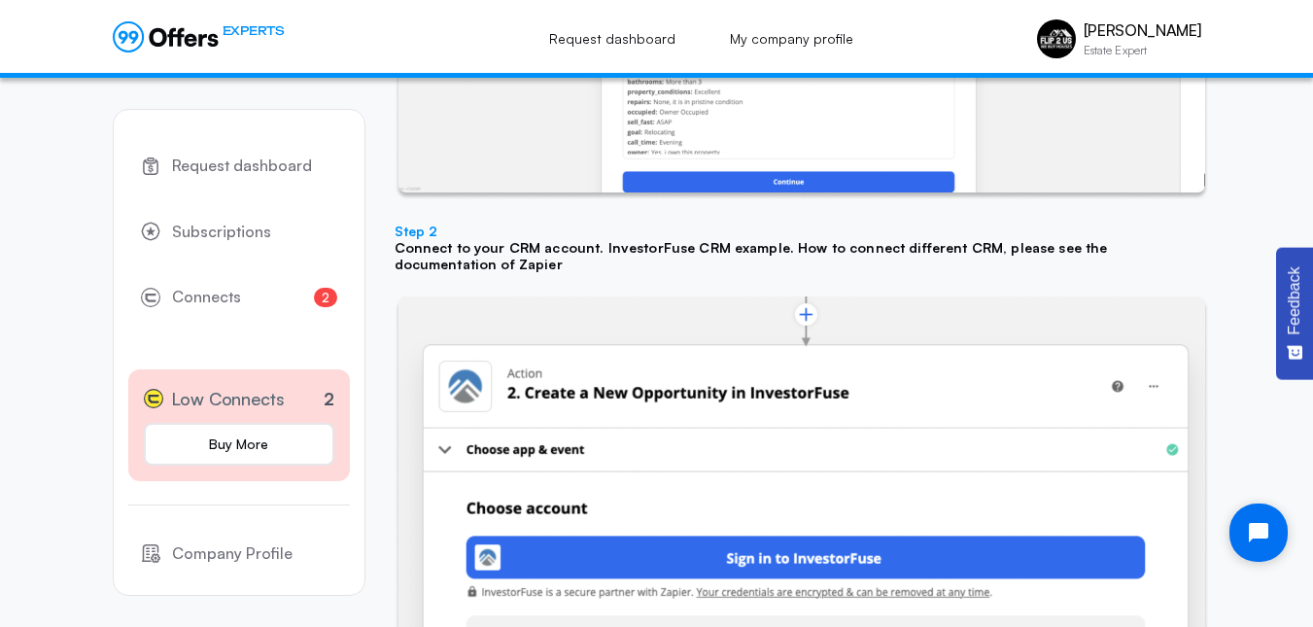
scroll to position [2412, 0]
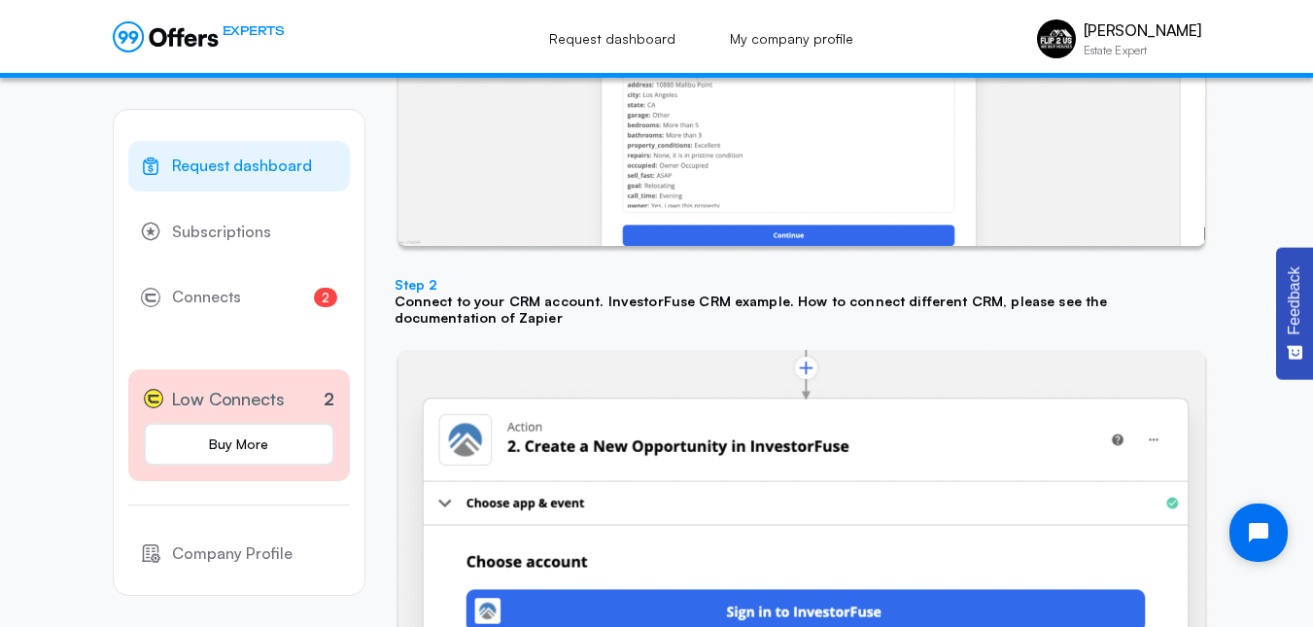
click at [280, 164] on span "Request dashboard" at bounding box center [242, 166] width 140 height 25
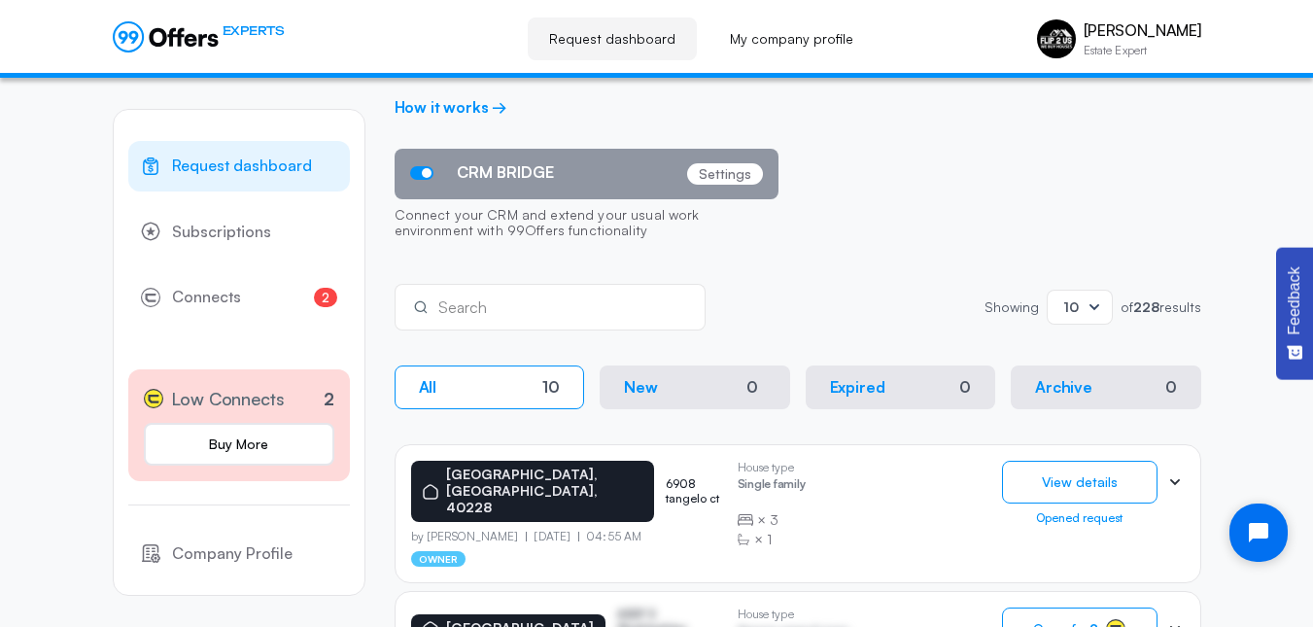
scroll to position [131, 0]
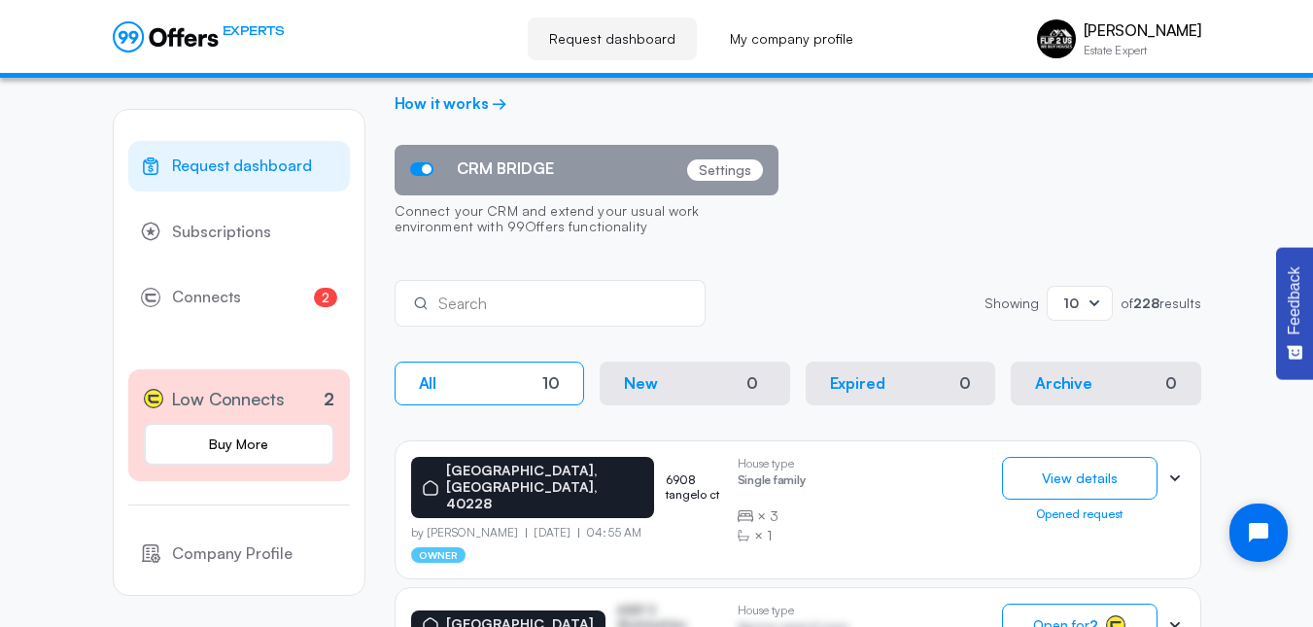
click at [417, 166] on span at bounding box center [421, 169] width 23 height 14
click at [0, 0] on input "CRM BRIDGE" at bounding box center [0, 0] width 0 height 0
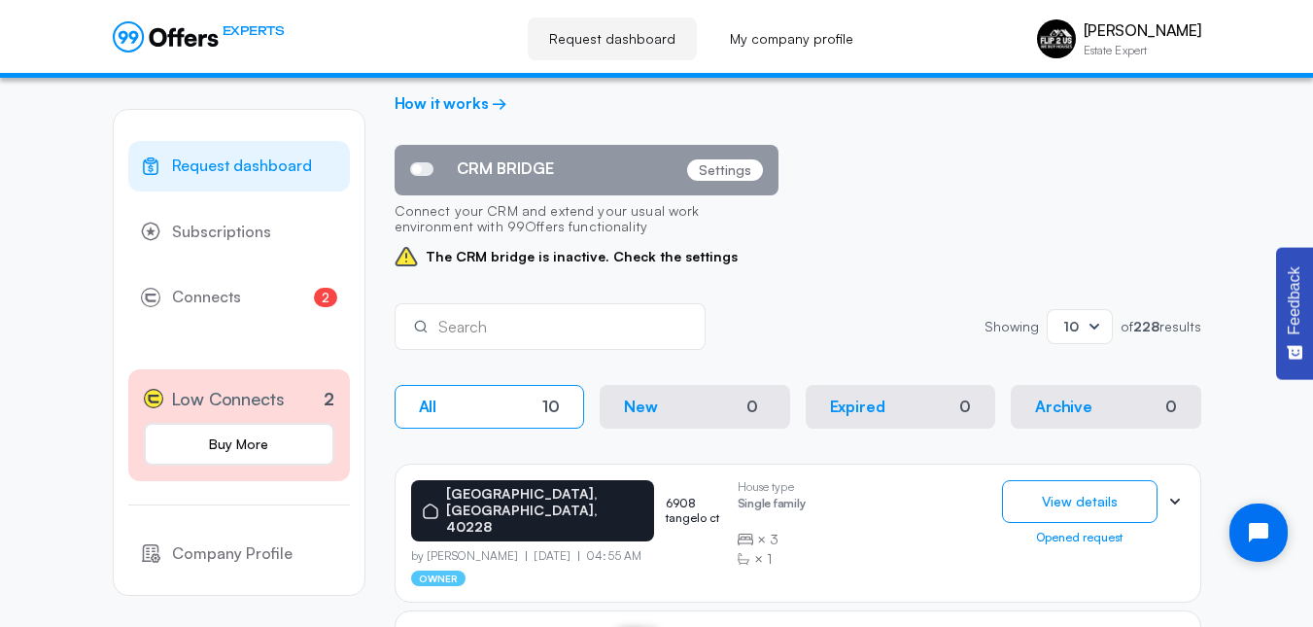
click at [417, 166] on span at bounding box center [421, 169] width 23 height 14
click at [0, 0] on input "CRM BRIDGE" at bounding box center [0, 0] width 0 height 0
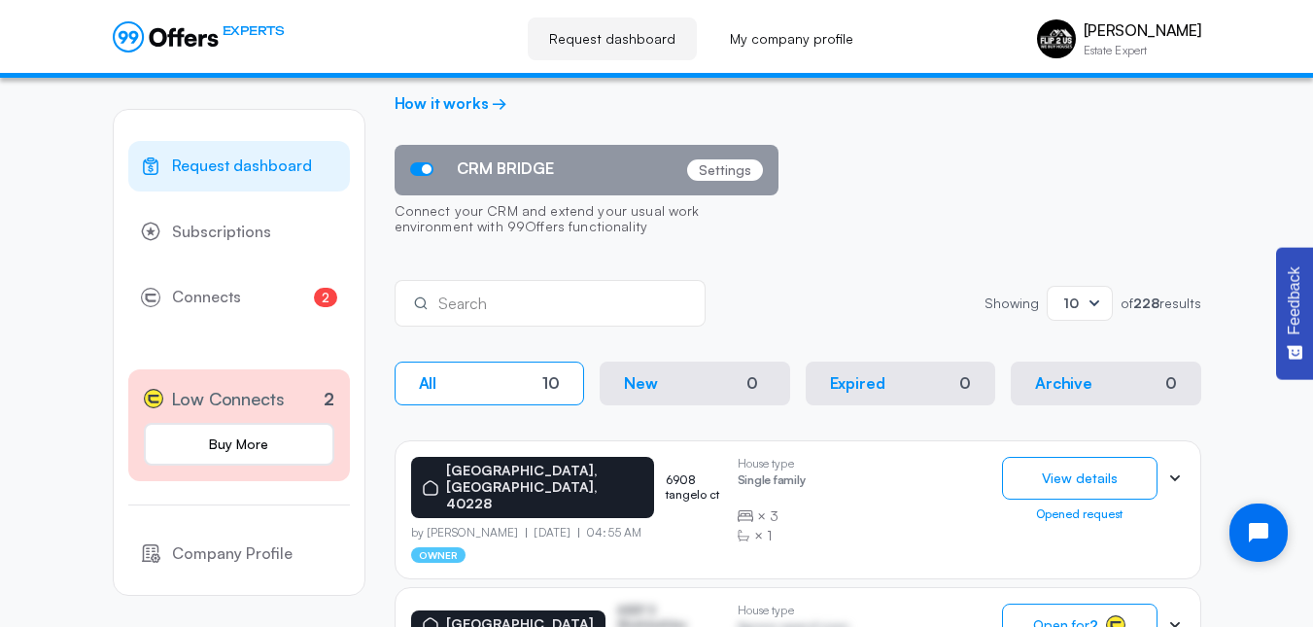
click at [417, 166] on span at bounding box center [421, 169] width 23 height 14
click at [0, 0] on input "CRM BRIDGE" at bounding box center [0, 0] width 0 height 0
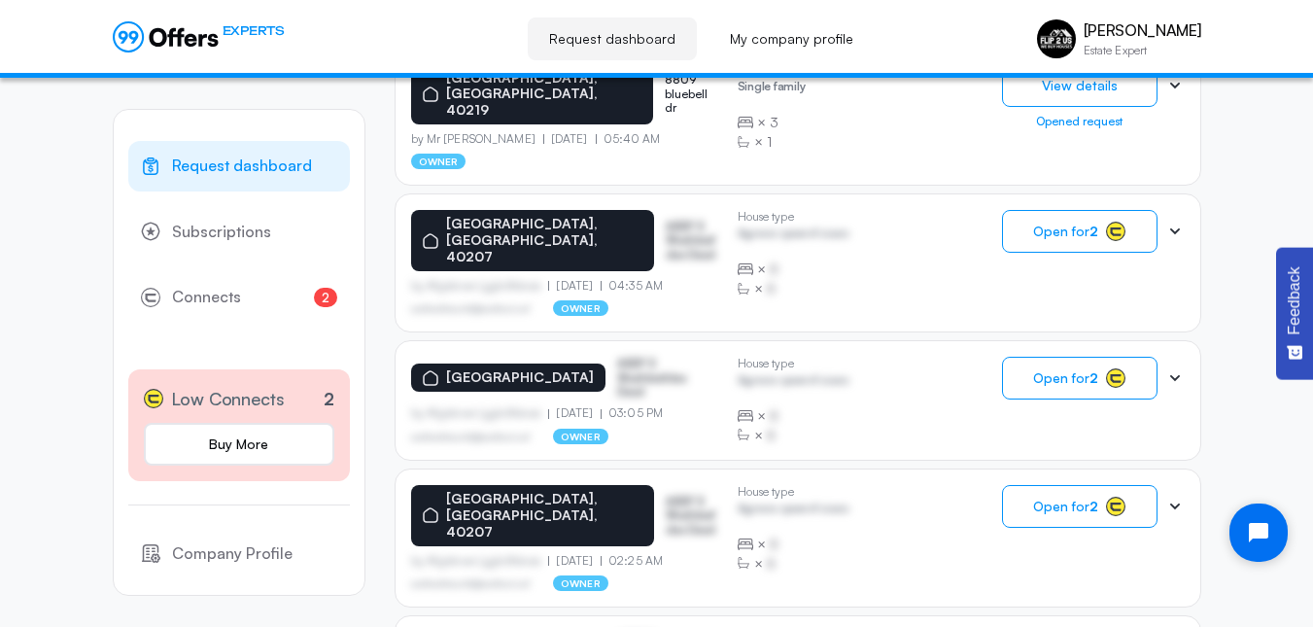
scroll to position [1117, 0]
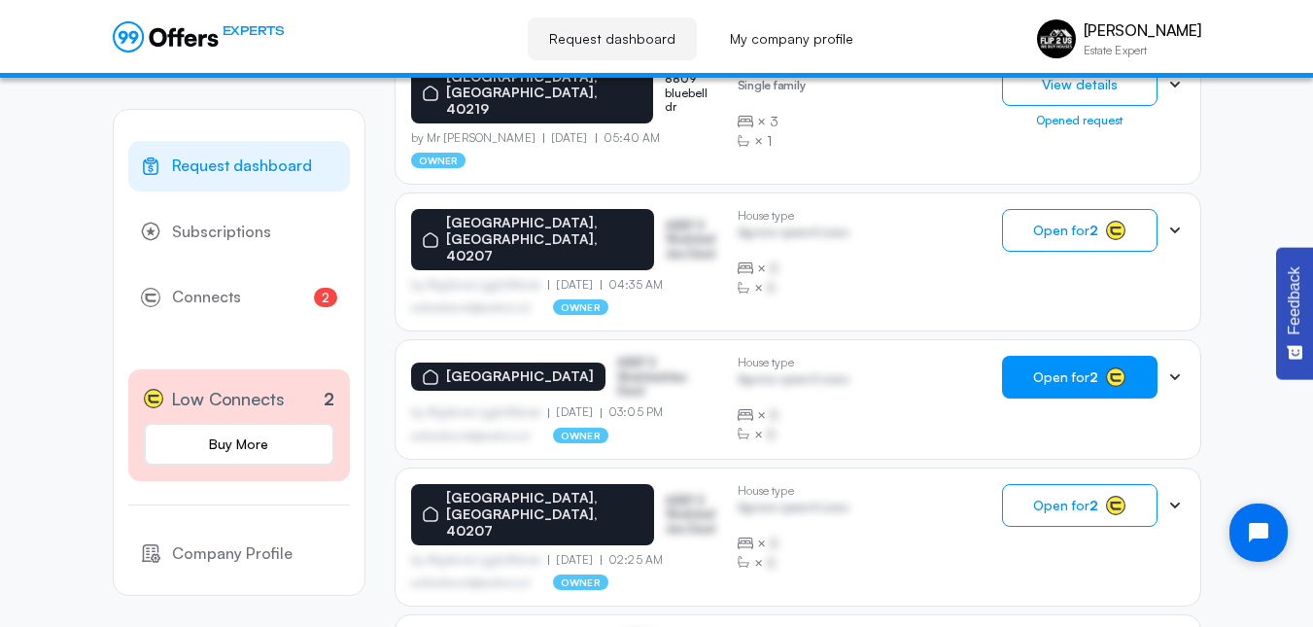
click at [1037, 369] on span "Open for 2" at bounding box center [1065, 377] width 65 height 16
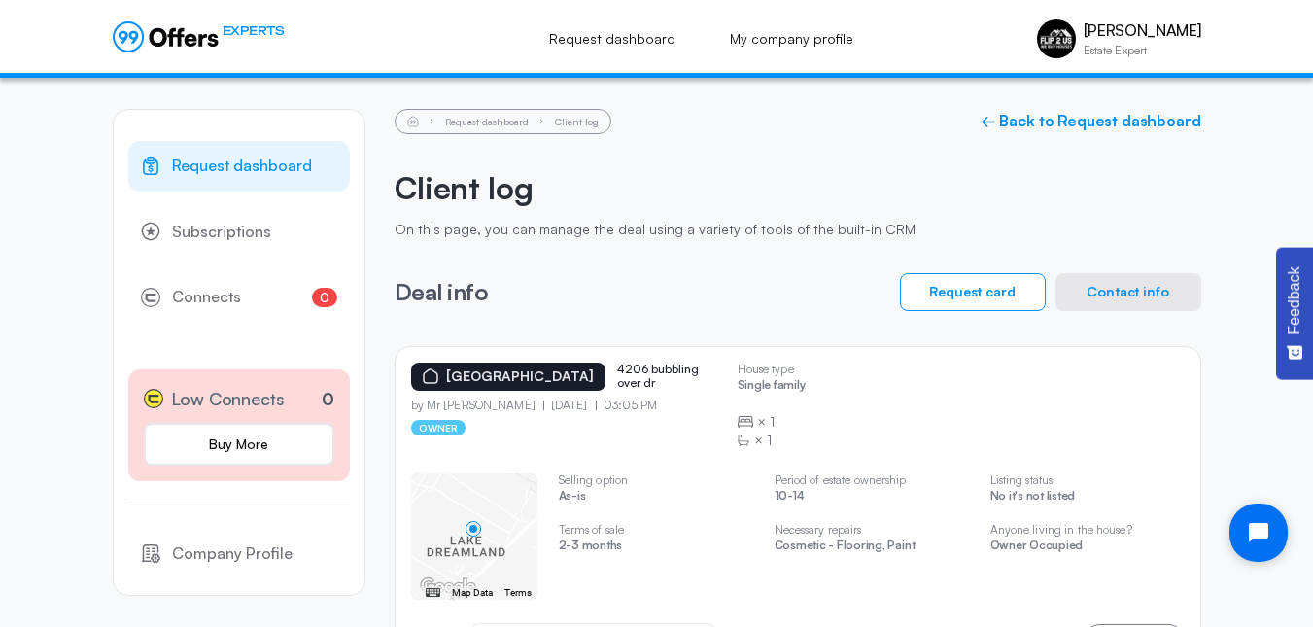
scroll to position [79, 0]
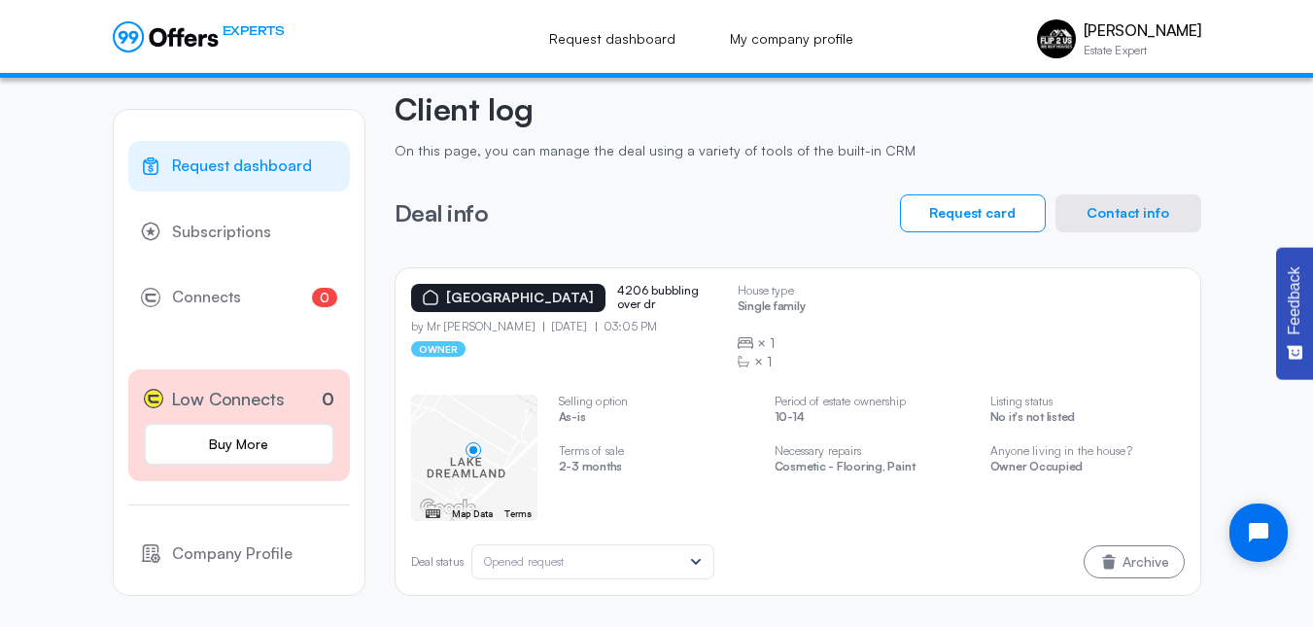
click at [1105, 217] on button "Contact info" at bounding box center [1128, 213] width 146 height 38
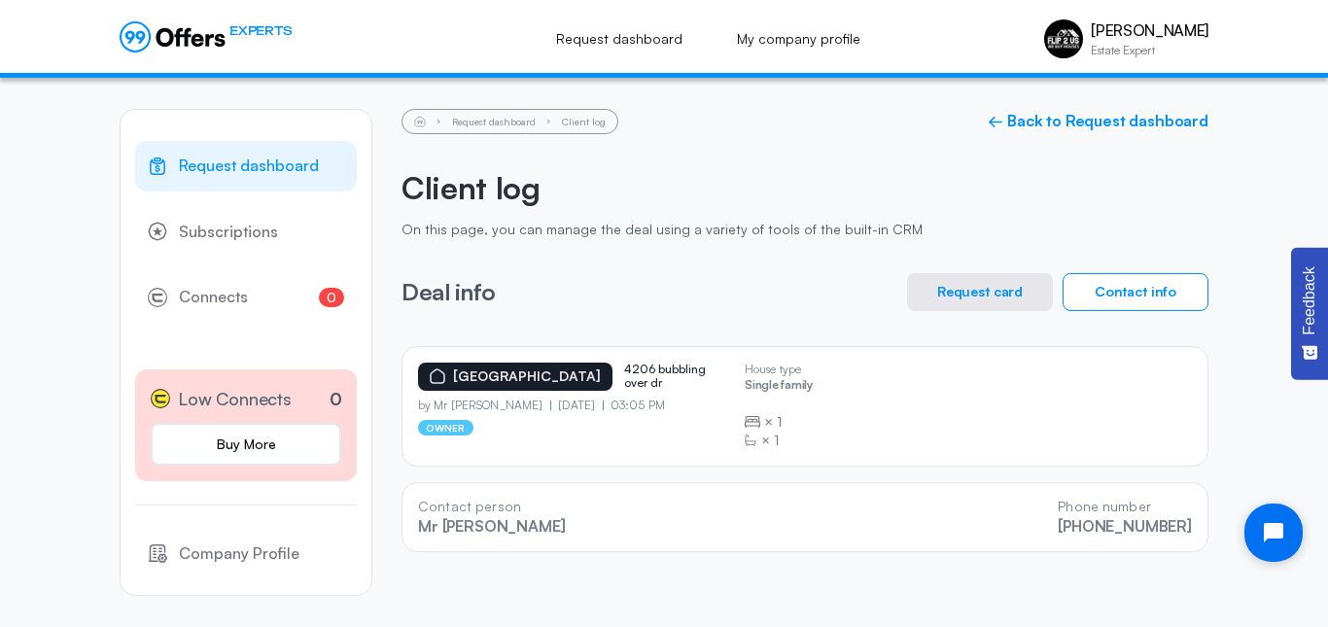
click at [994, 288] on button "Request card" at bounding box center [980, 292] width 146 height 38
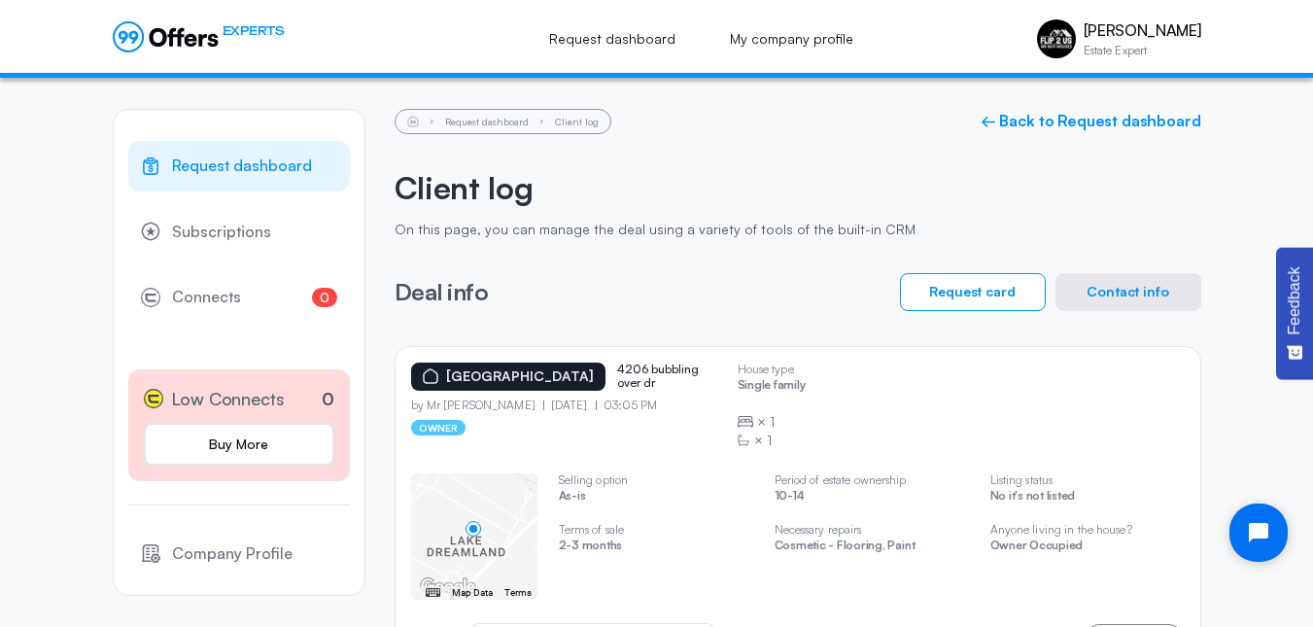
scroll to position [79, 0]
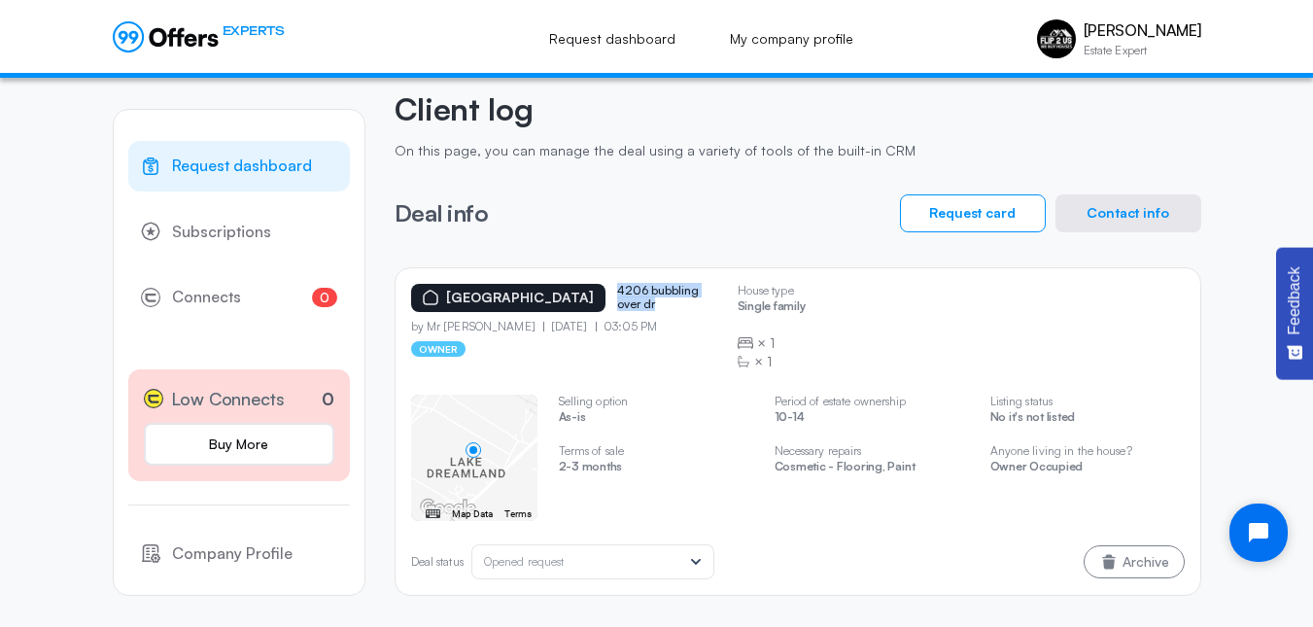
drag, startPoint x: 595, startPoint y: 289, endPoint x: 630, endPoint y: 309, distance: 40.5
click at [630, 309] on p "4206 bubbling over dr" at bounding box center [665, 298] width 97 height 28
click at [924, 343] on div "[GEOGRAPHIC_DATA] 4206 bubbling over dr by Mr [PERSON_NAME] [DATE] 03:05 PM own…" at bounding box center [798, 327] width 774 height 87
click at [627, 293] on p "4206 bubbling over dr" at bounding box center [665, 298] width 97 height 28
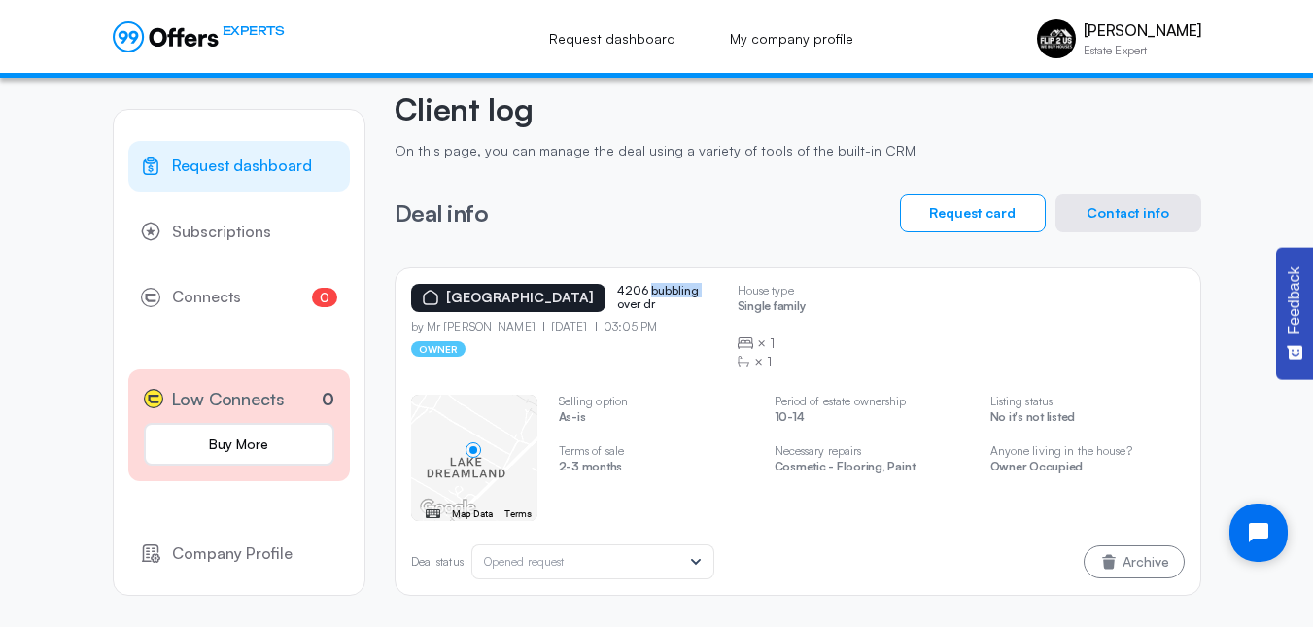
click at [627, 293] on p "4206 bubbling over dr" at bounding box center [665, 298] width 97 height 28
click at [1093, 217] on button "Contact info" at bounding box center [1128, 213] width 146 height 38
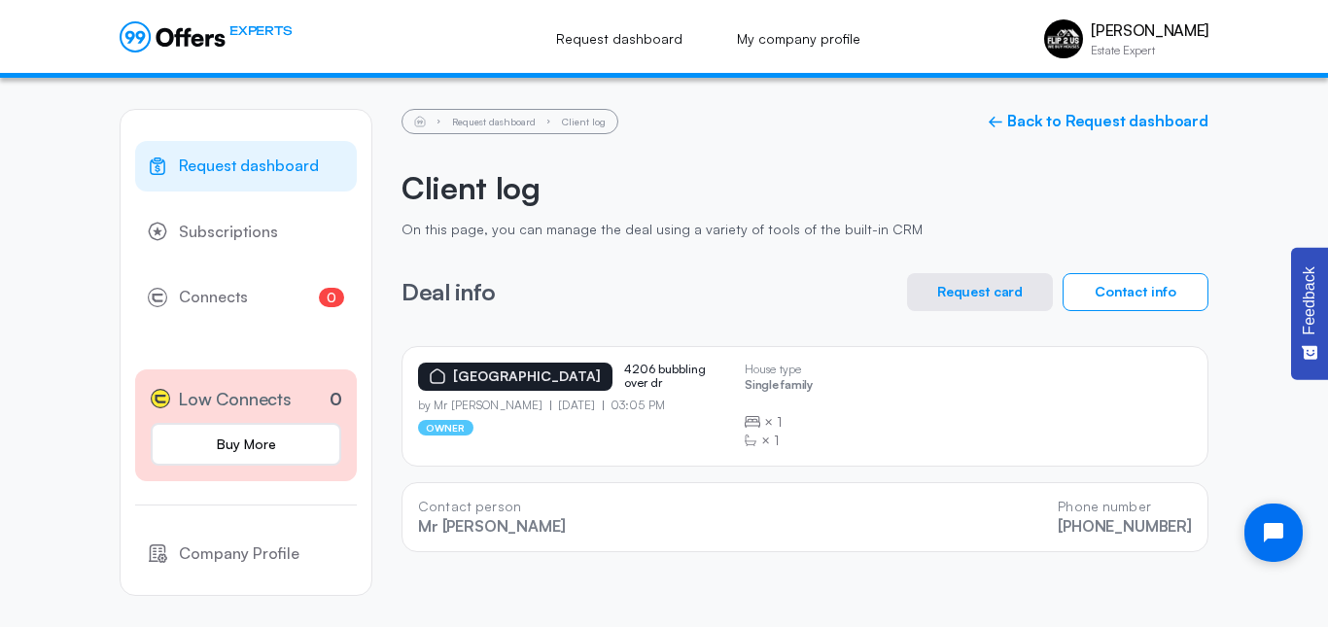
click at [943, 391] on div "[GEOGRAPHIC_DATA] 4206 bubbling over dr by Mr [PERSON_NAME] [DATE] 03:05 PM own…" at bounding box center [805, 406] width 774 height 87
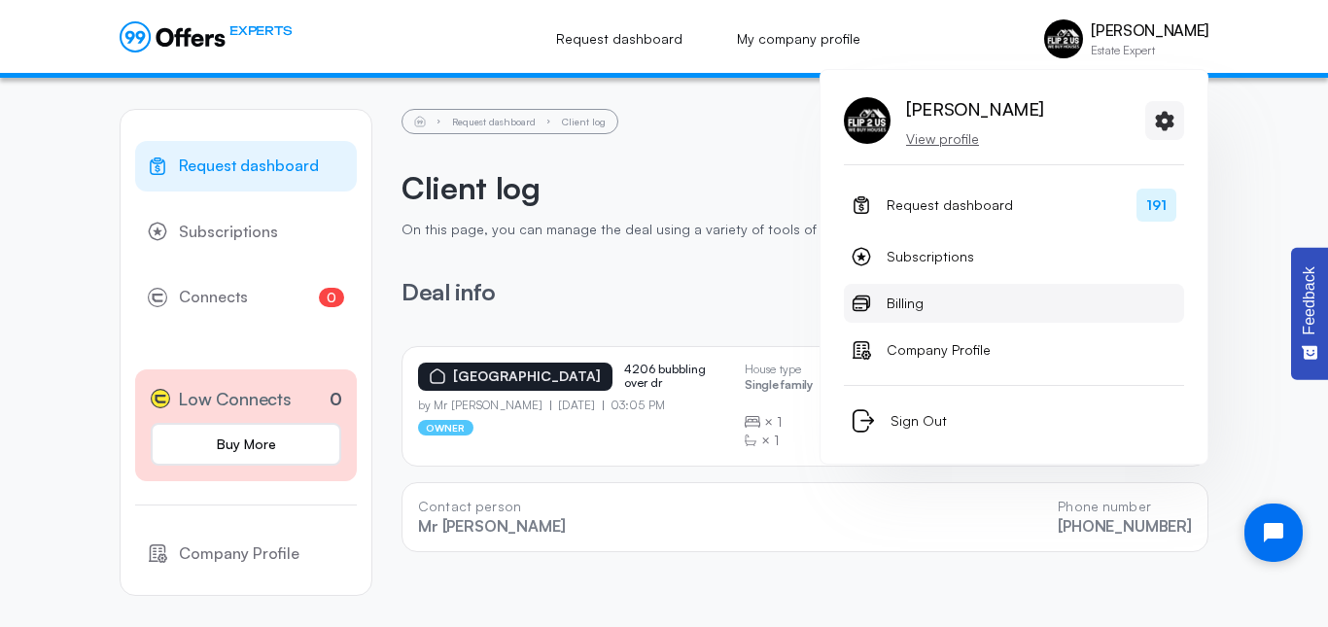
click at [909, 298] on span "Billing" at bounding box center [904, 303] width 37 height 23
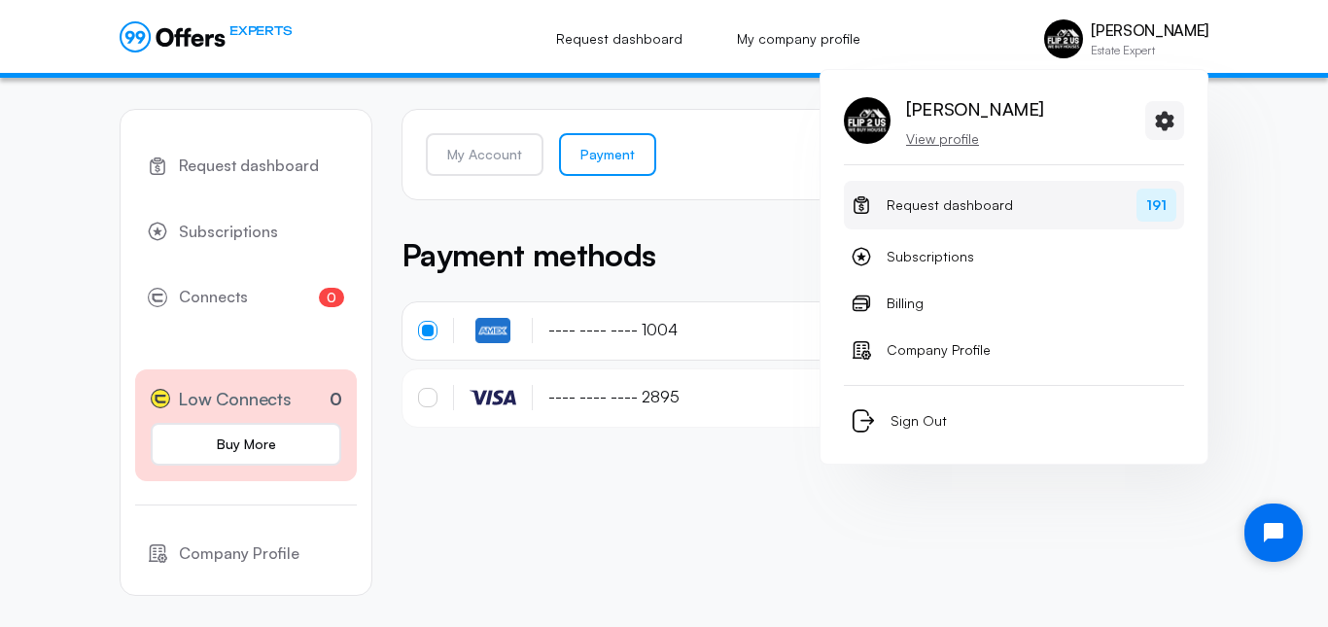
click at [933, 212] on span "Request dashboard" at bounding box center [949, 204] width 126 height 23
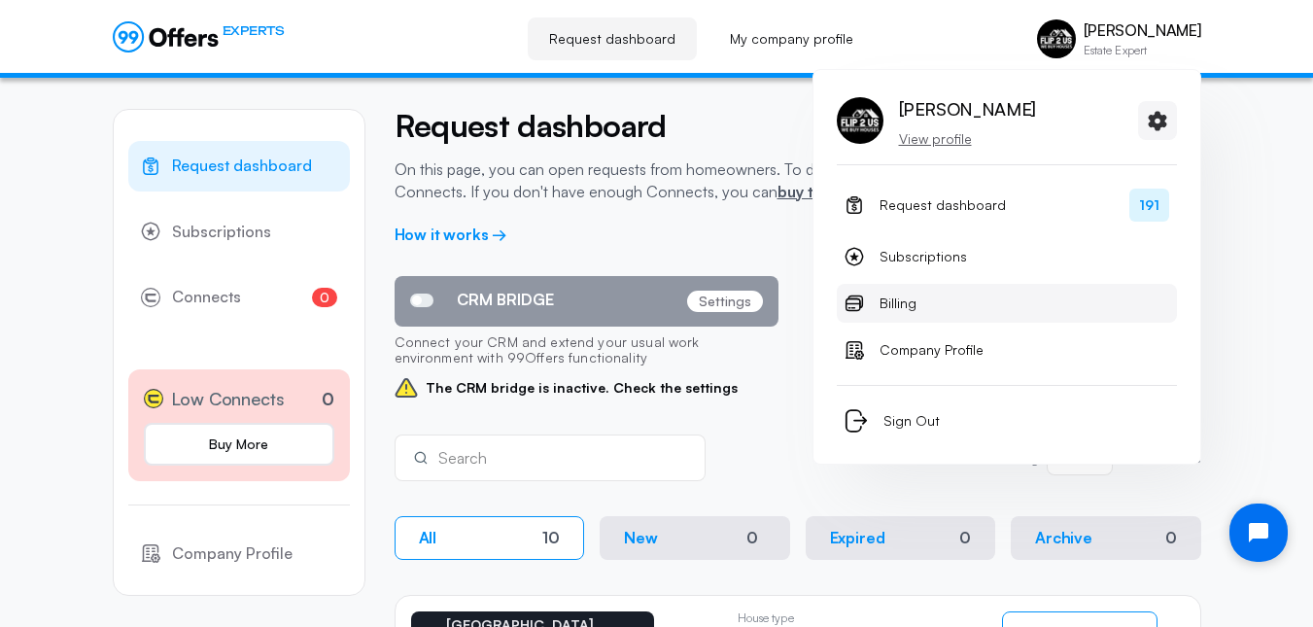
click at [926, 312] on link "Billing" at bounding box center [1007, 303] width 340 height 39
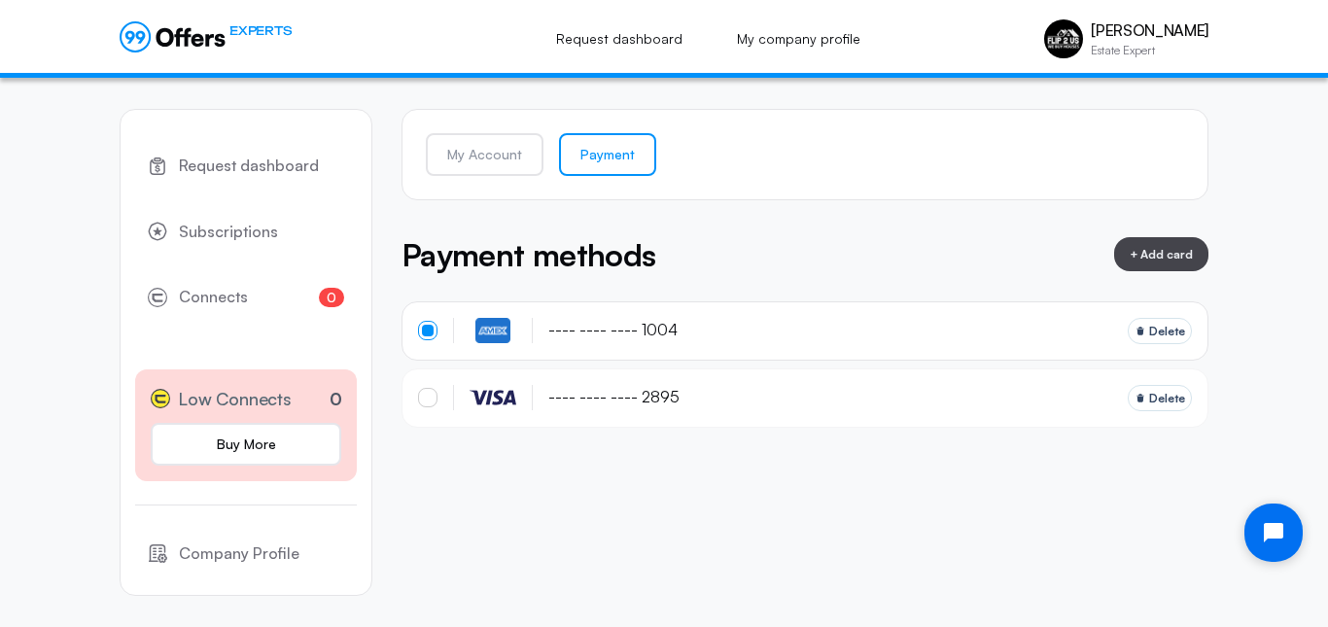
click at [758, 264] on div "Payment methods + Add card" at bounding box center [804, 254] width 807 height 47
click at [426, 397] on div at bounding box center [427, 397] width 19 height 19
click at [512, 156] on link "My Account" at bounding box center [485, 154] width 118 height 43
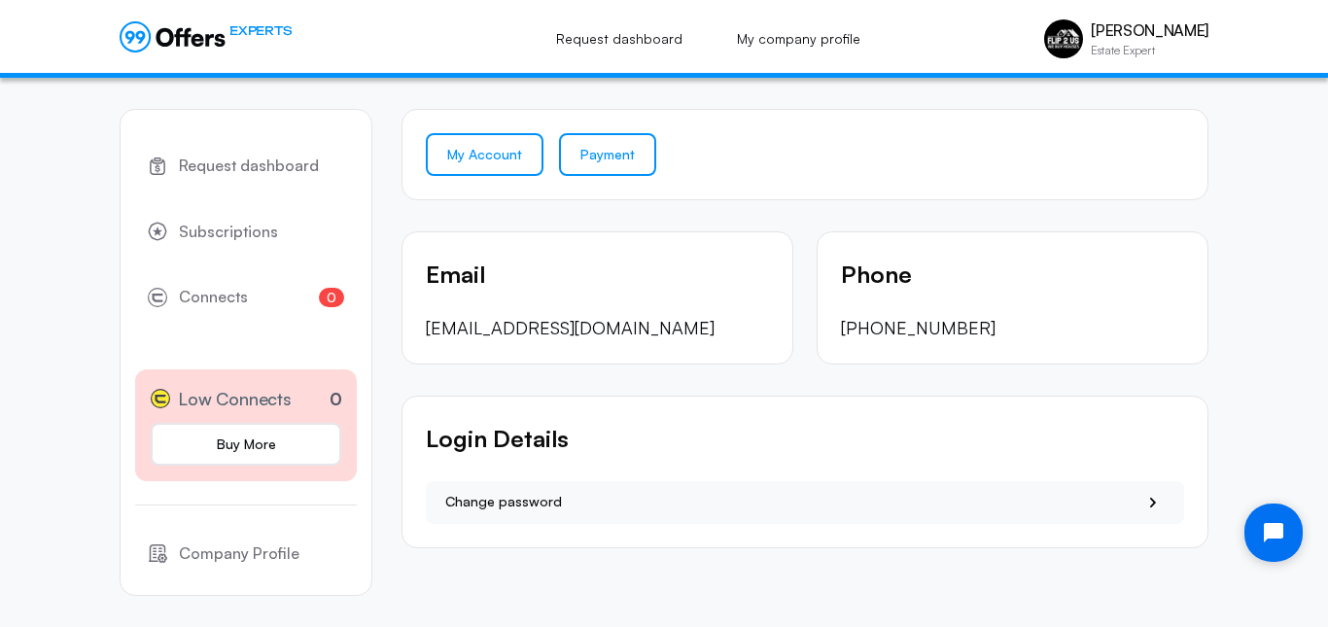
click at [605, 155] on link "Payment" at bounding box center [607, 154] width 97 height 43
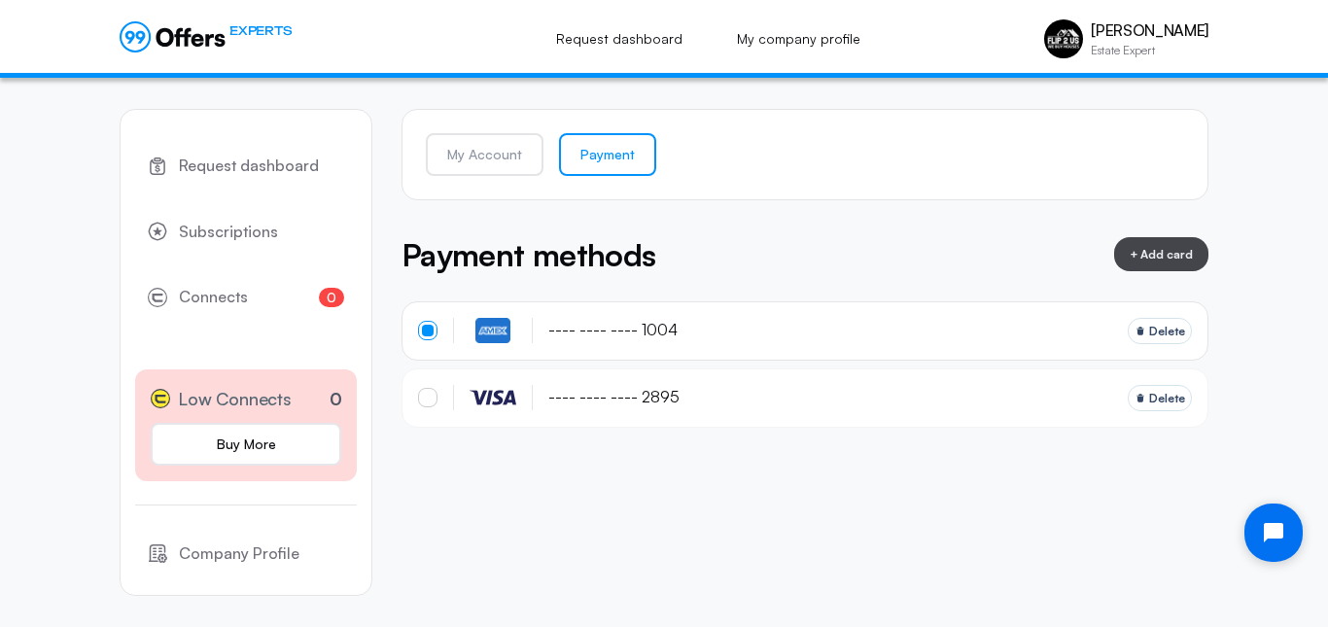
click at [422, 391] on div at bounding box center [427, 397] width 19 height 19
click at [623, 152] on link "Payment" at bounding box center [607, 154] width 97 height 43
click at [596, 162] on link "Payment" at bounding box center [607, 154] width 97 height 43
click at [1175, 330] on span "Delete" at bounding box center [1167, 331] width 36 height 18
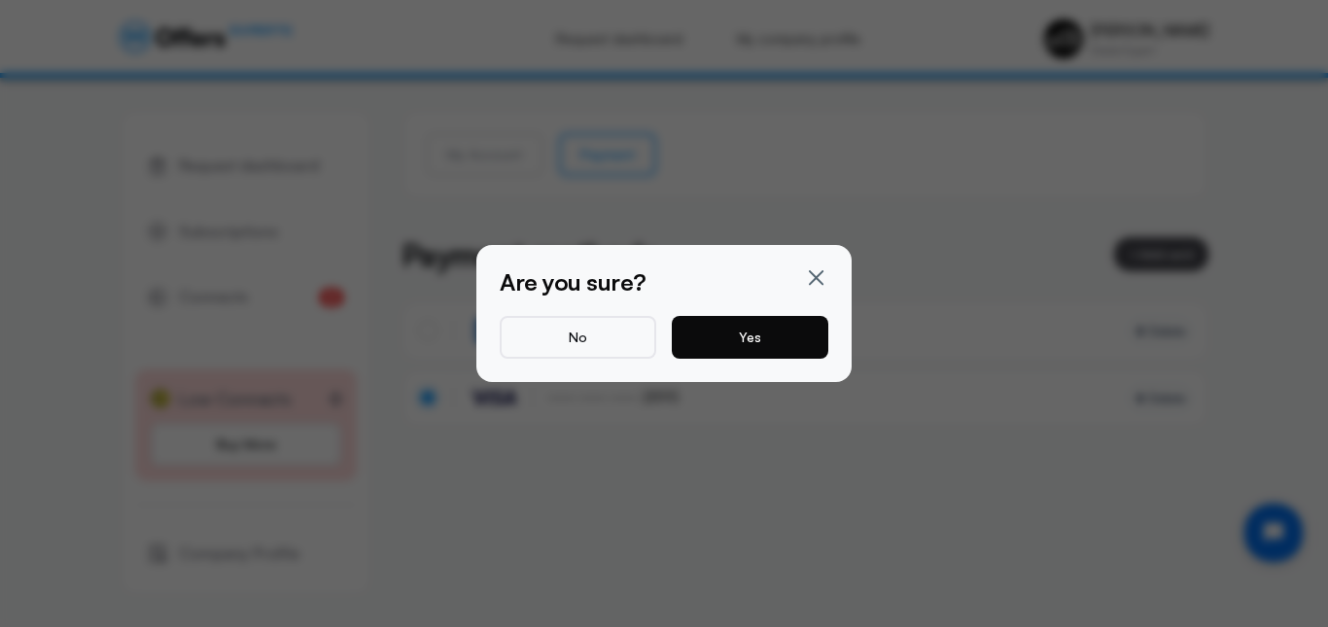
click at [785, 356] on button "Yes" at bounding box center [750, 337] width 156 height 43
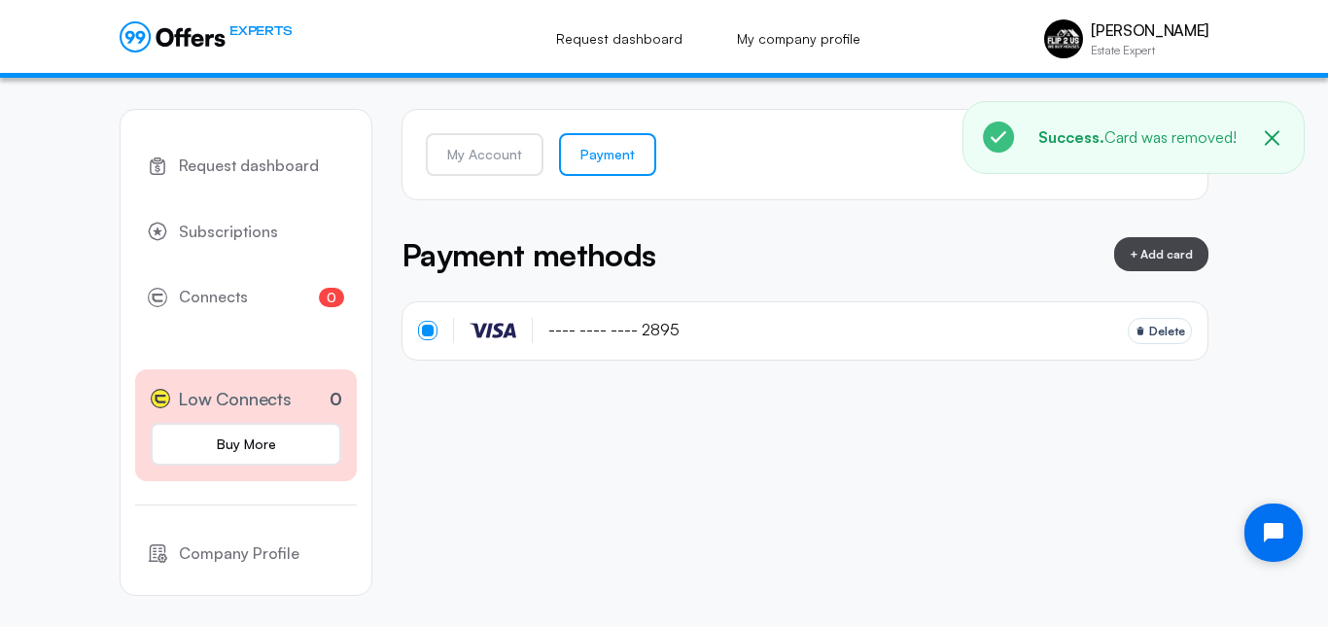
click at [815, 434] on div "Request dashboard Subscriptions 0 Connects 0 Low Connects 0 Buy More Company Pr…" at bounding box center [664, 352] width 1088 height 549
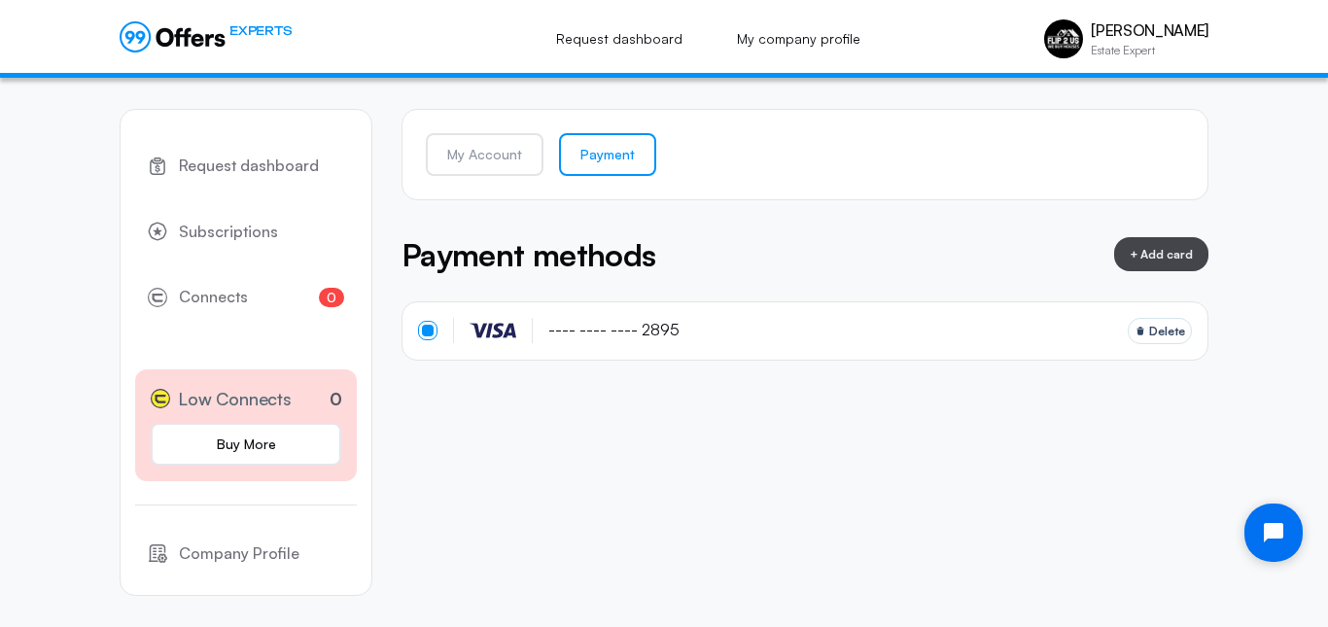
click at [855, 263] on div "Payment methods + Add card" at bounding box center [804, 254] width 807 height 47
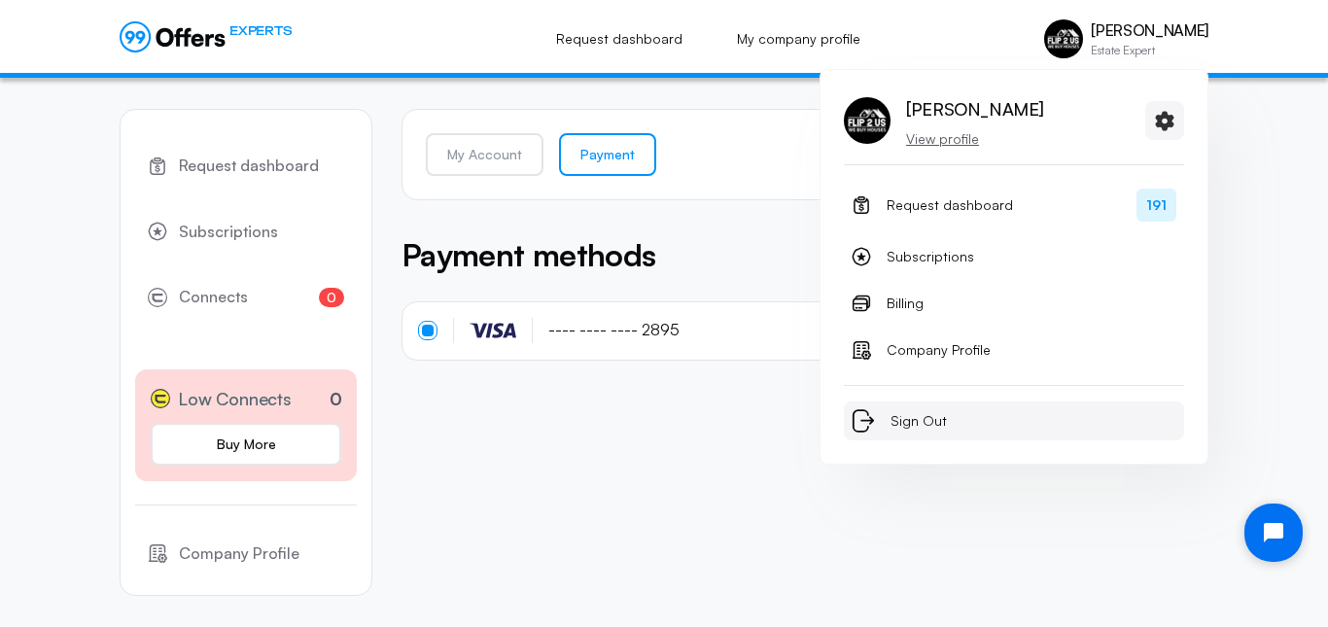
click at [899, 419] on span "Sign Out" at bounding box center [918, 420] width 56 height 23
